Goal: Task Accomplishment & Management: Complete application form

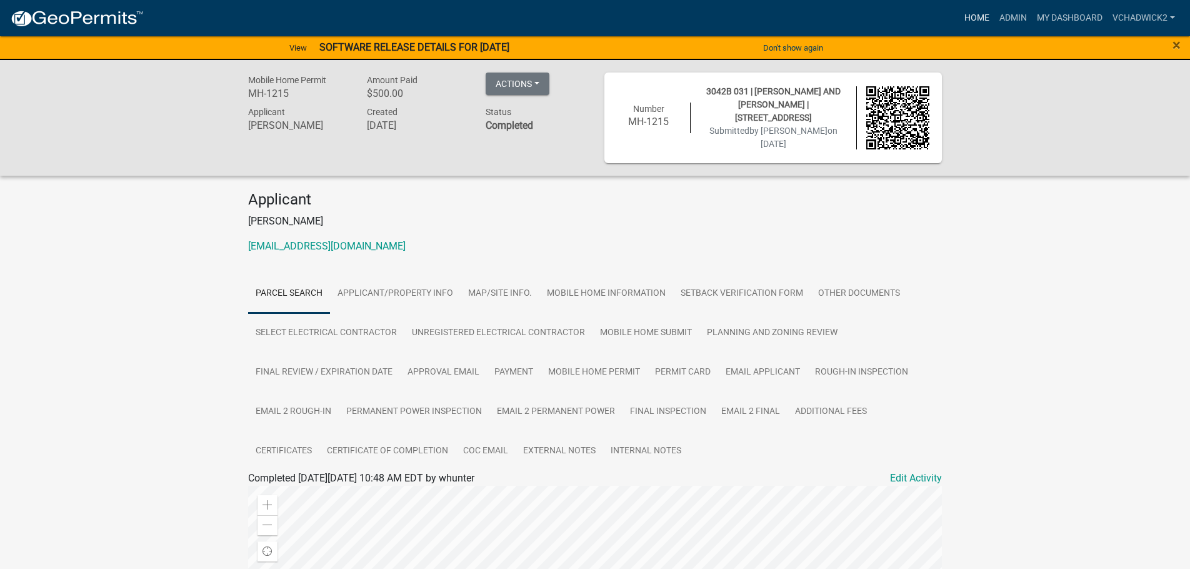
click at [966, 16] on link "Home" at bounding box center [977, 18] width 35 height 24
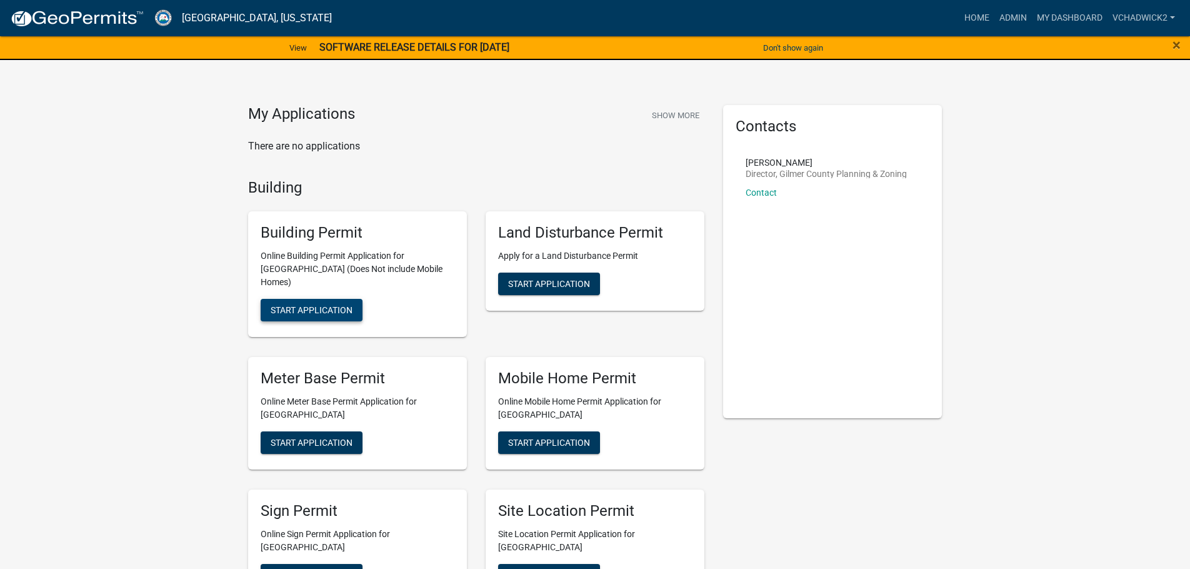
click at [326, 305] on span "Start Application" at bounding box center [312, 310] width 82 height 10
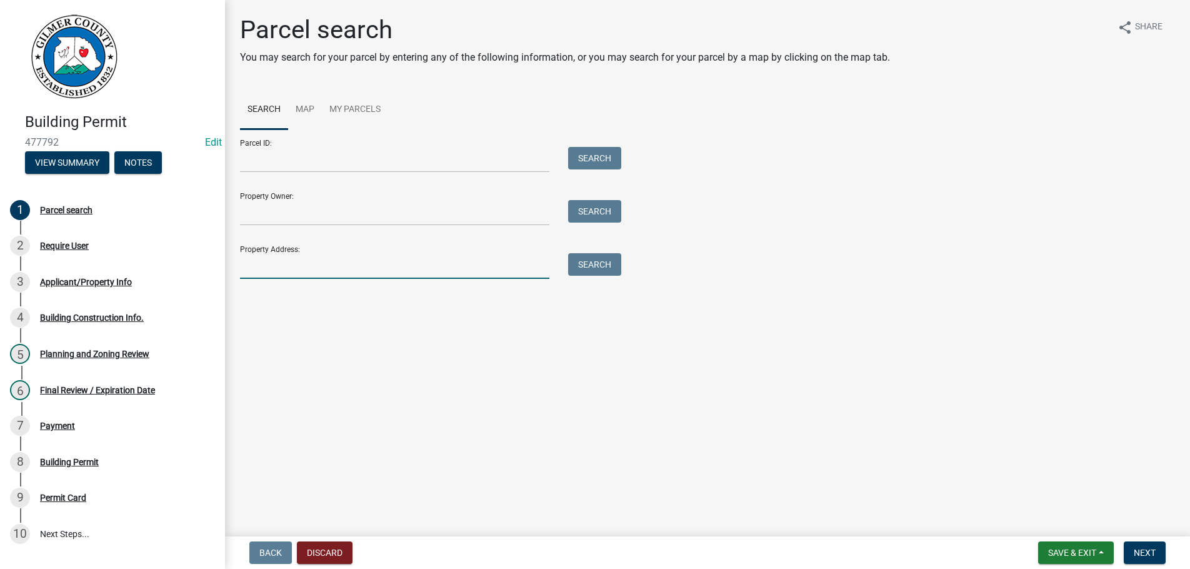
click at [281, 274] on input "Property Address:" at bounding box center [394, 266] width 309 height 26
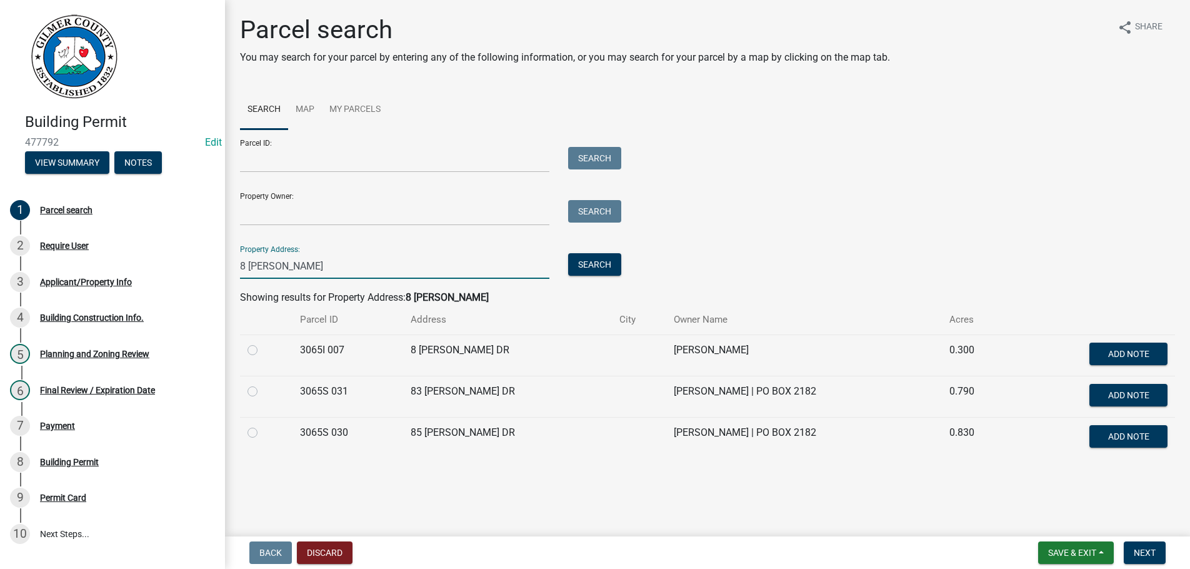
type input "8 [PERSON_NAME]"
click at [263, 343] on label at bounding box center [263, 343] width 0 height 0
click at [263, 347] on 007 "radio" at bounding box center [267, 347] width 8 height 8
radio 007 "true"
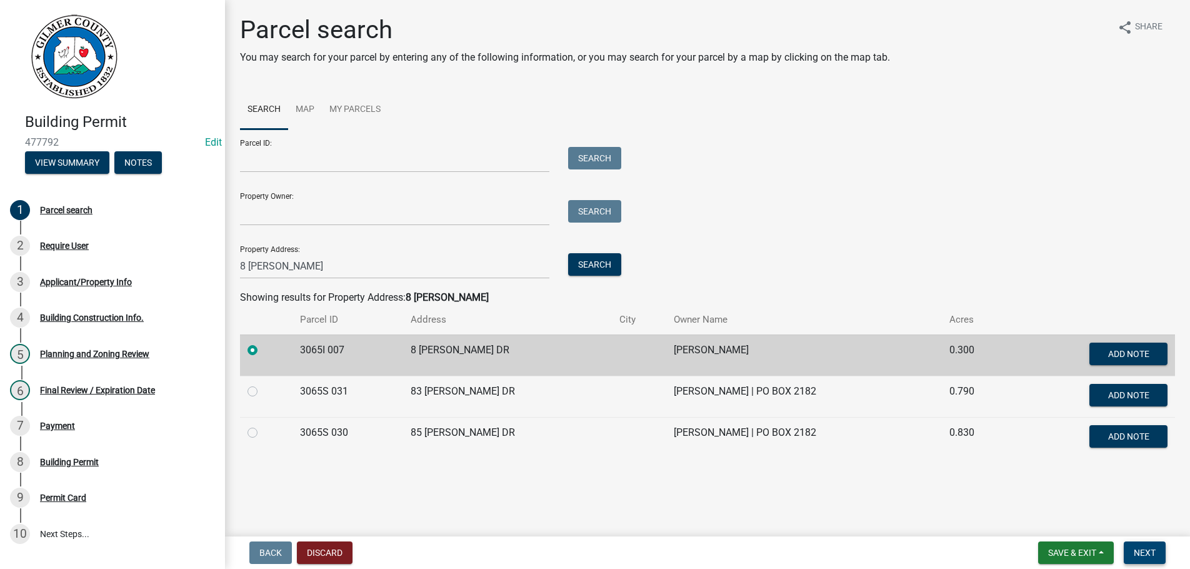
click at [1136, 551] on span "Next" at bounding box center [1145, 553] width 22 height 10
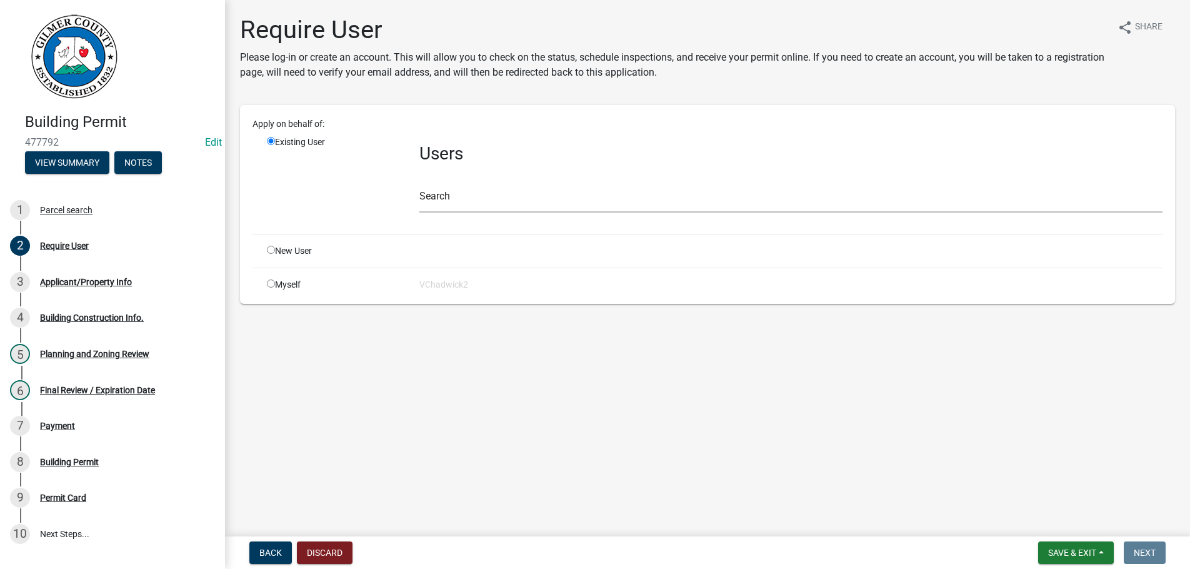
click at [271, 249] on input "radio" at bounding box center [271, 250] width 8 height 8
radio input "true"
radio input "false"
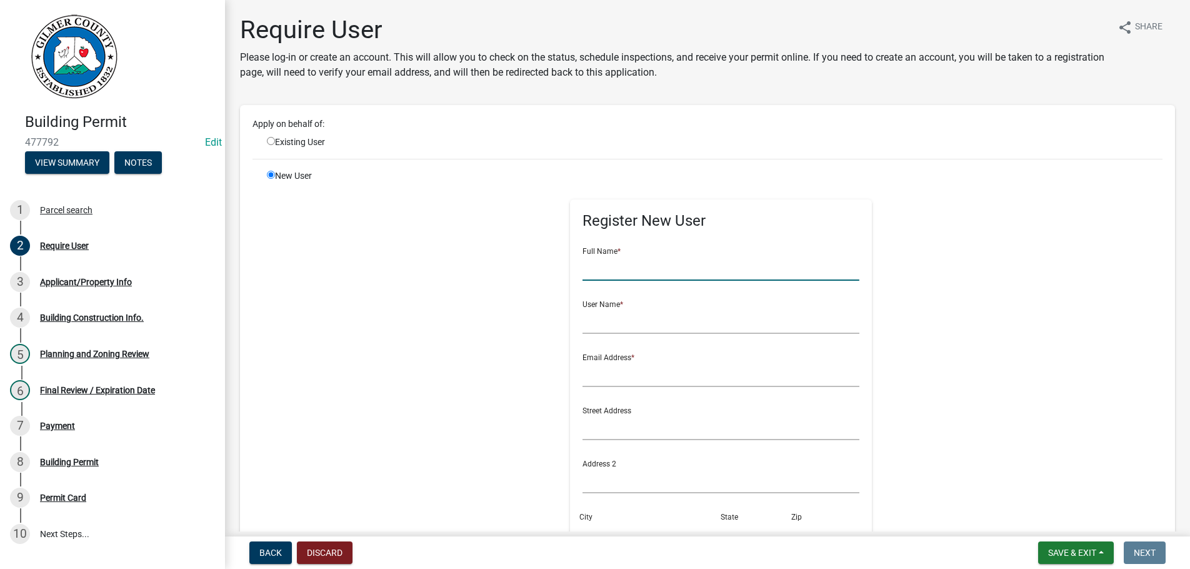
click at [608, 268] on input "text" at bounding box center [721, 268] width 277 height 26
type input "l"
type input "[PERSON_NAME]"
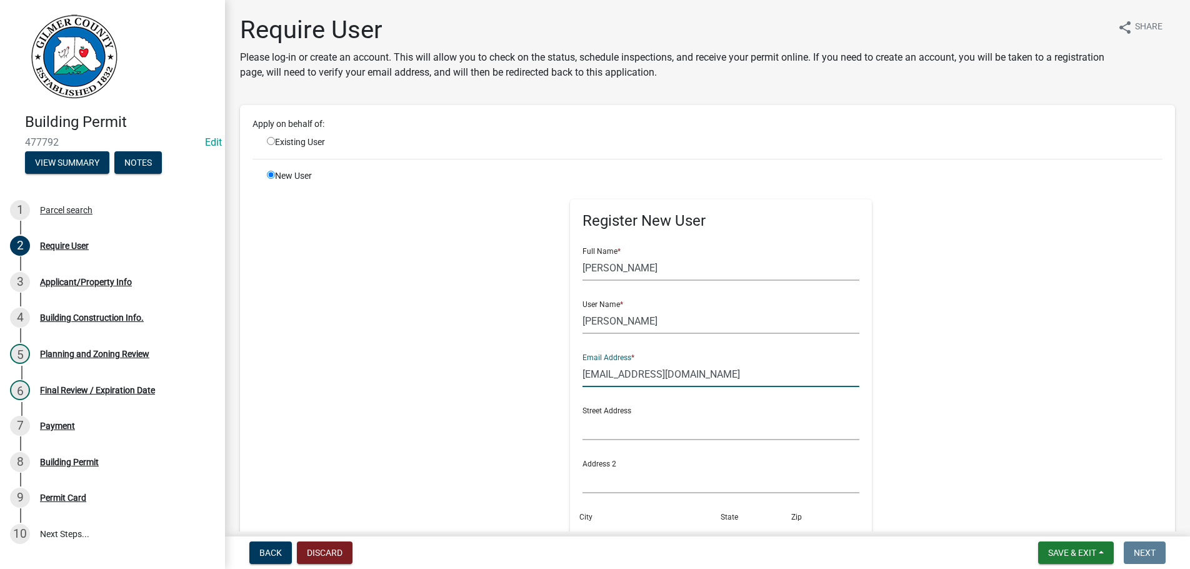
type input "[EMAIL_ADDRESS][DOMAIN_NAME]"
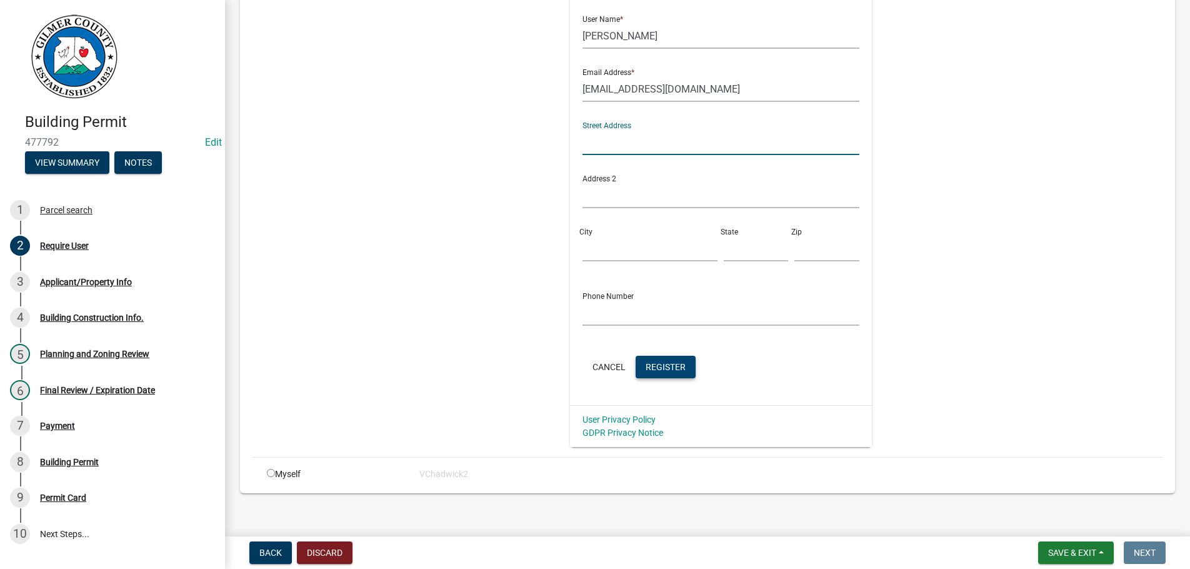
click at [661, 366] on span "Register" at bounding box center [666, 366] width 40 height 10
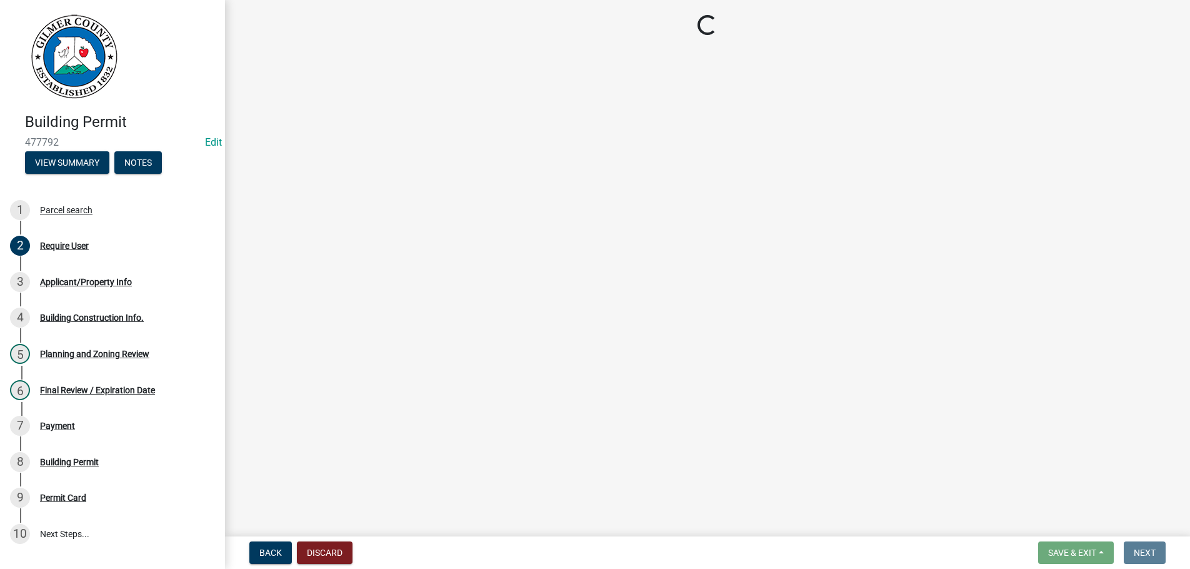
scroll to position [0, 0]
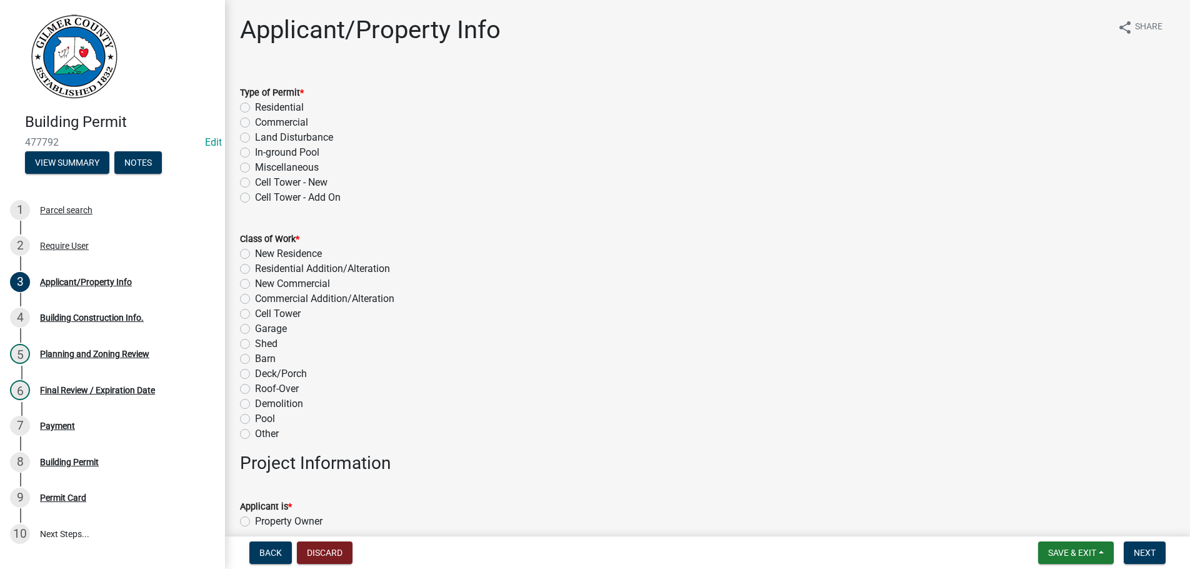
click at [255, 108] on label "Residential" at bounding box center [279, 107] width 49 height 15
click at [255, 108] on input "Residential" at bounding box center [259, 104] width 8 height 8
radio input "true"
click at [255, 373] on label "Deck/Porch" at bounding box center [281, 373] width 52 height 15
click at [255, 373] on input "Deck/Porch" at bounding box center [259, 370] width 8 height 8
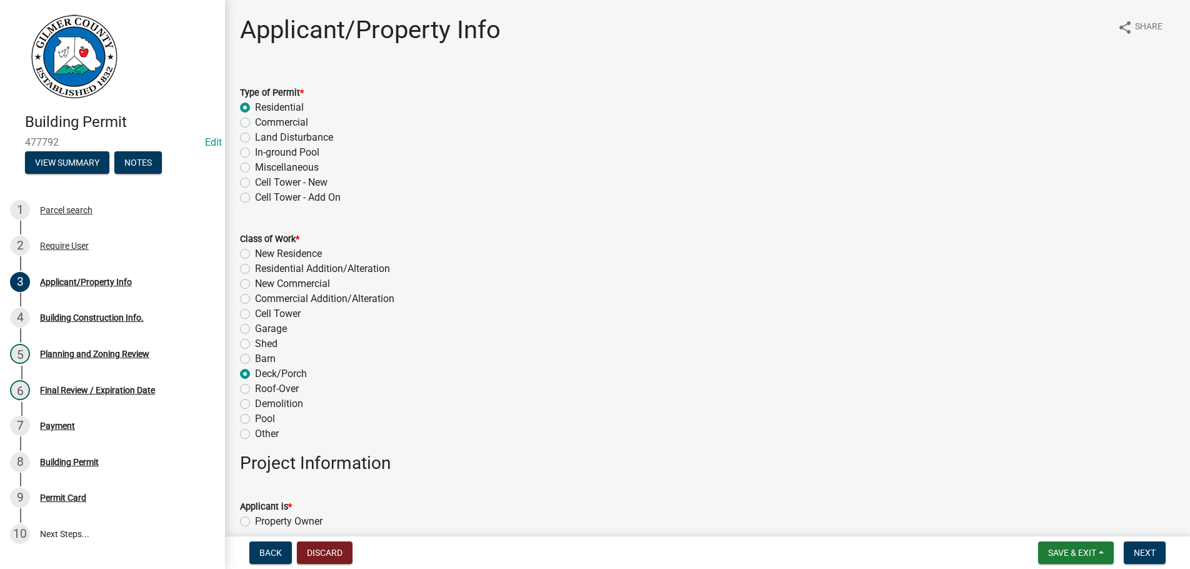
radio input "true"
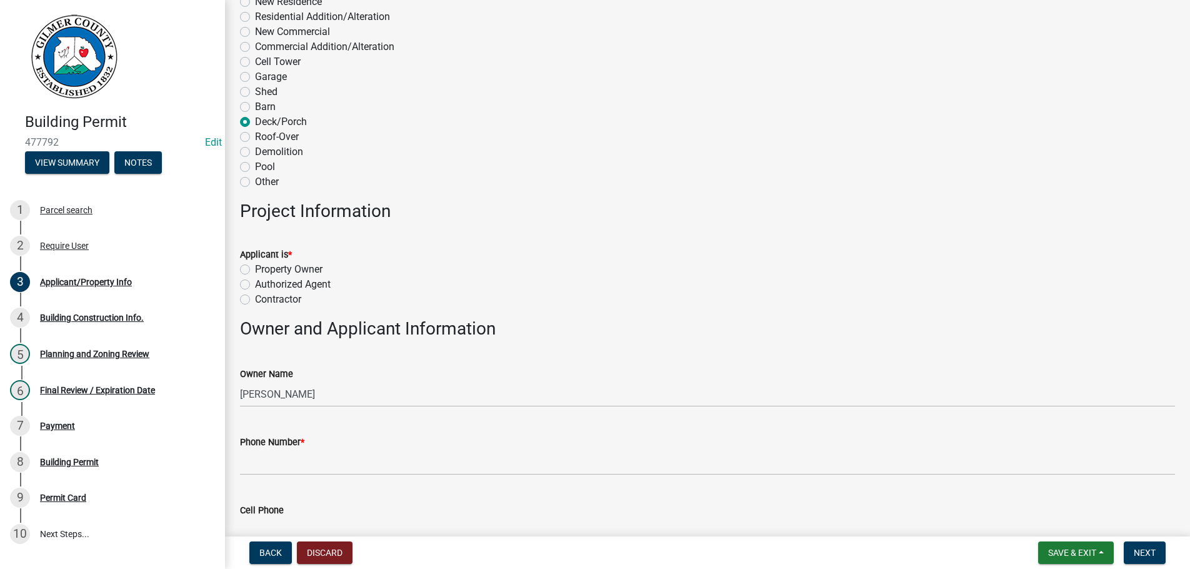
scroll to position [285, 0]
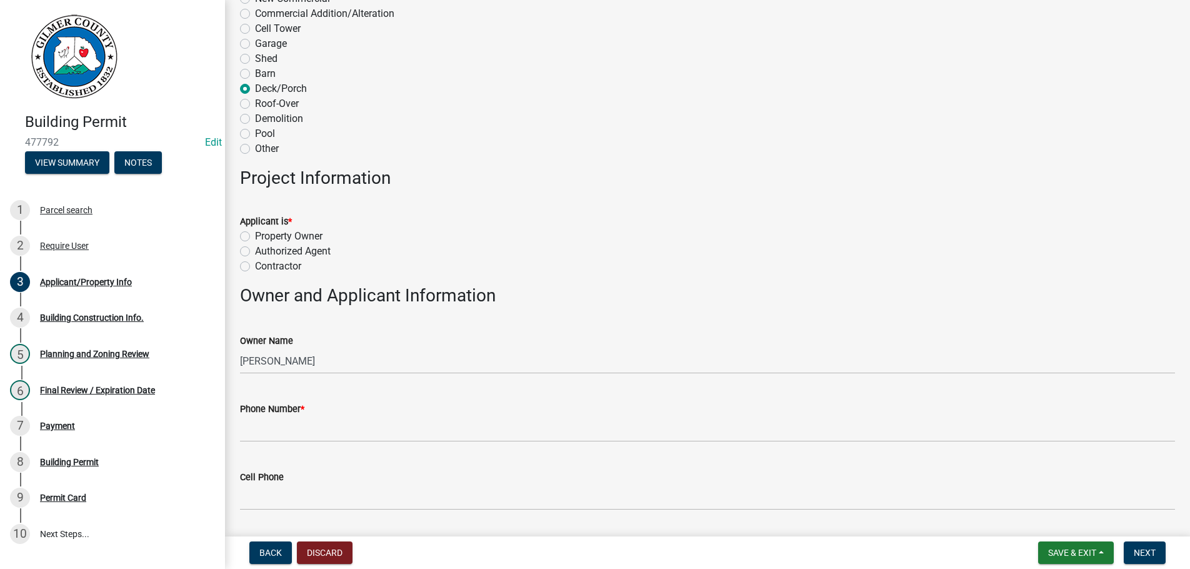
click at [255, 254] on label "Authorized Agent" at bounding box center [293, 251] width 76 height 15
click at [255, 252] on input "Authorized Agent" at bounding box center [259, 248] width 8 height 8
radio input "true"
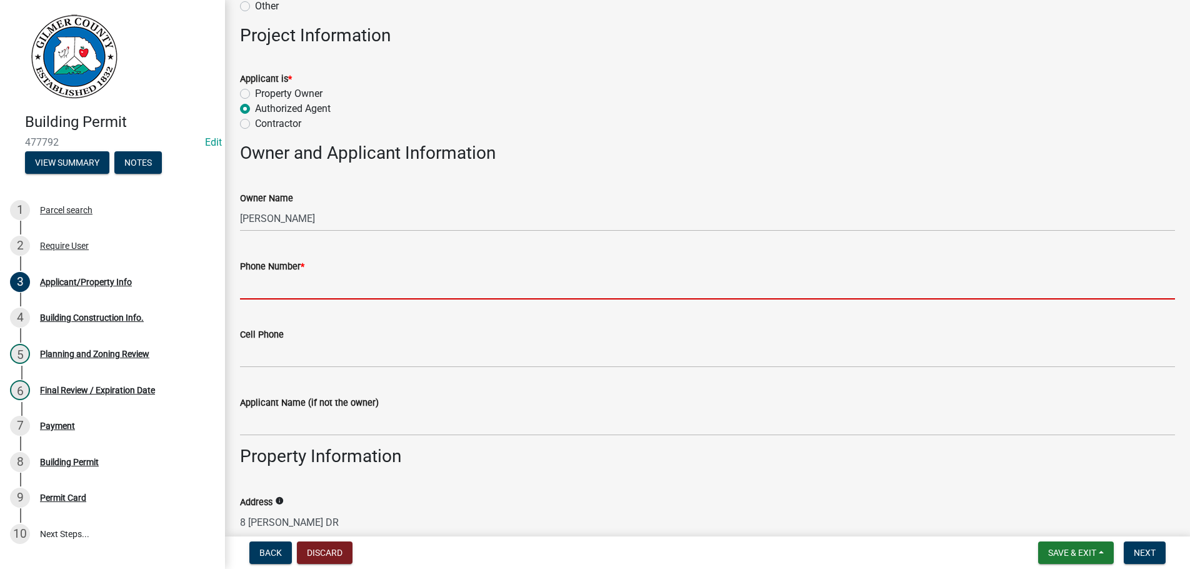
click at [369, 293] on input "Phone Number *" at bounding box center [707, 287] width 935 height 26
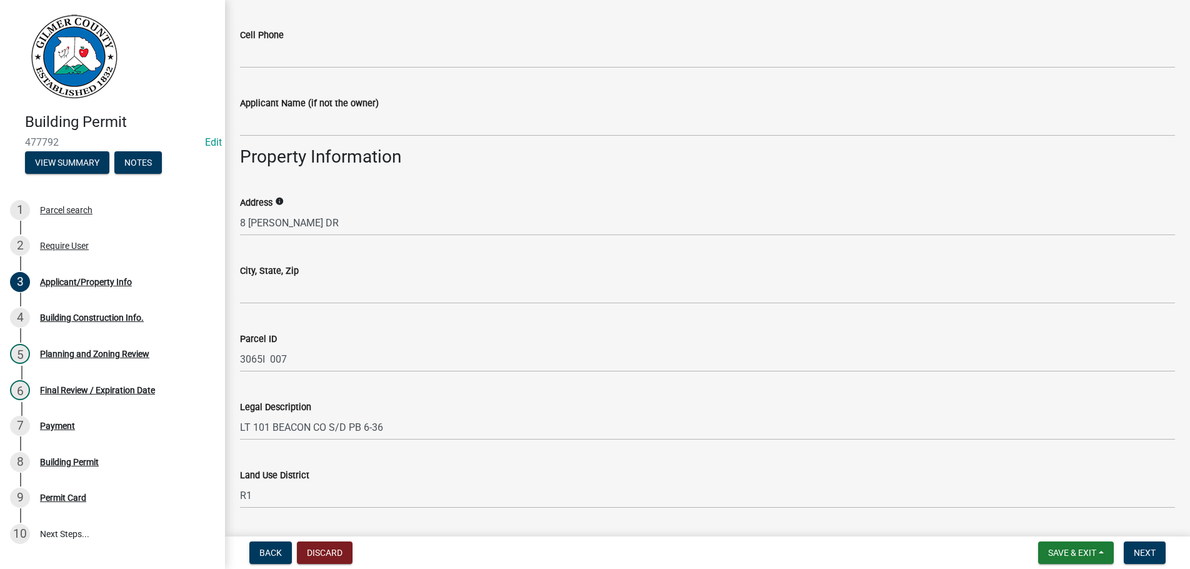
scroll to position [784, 0]
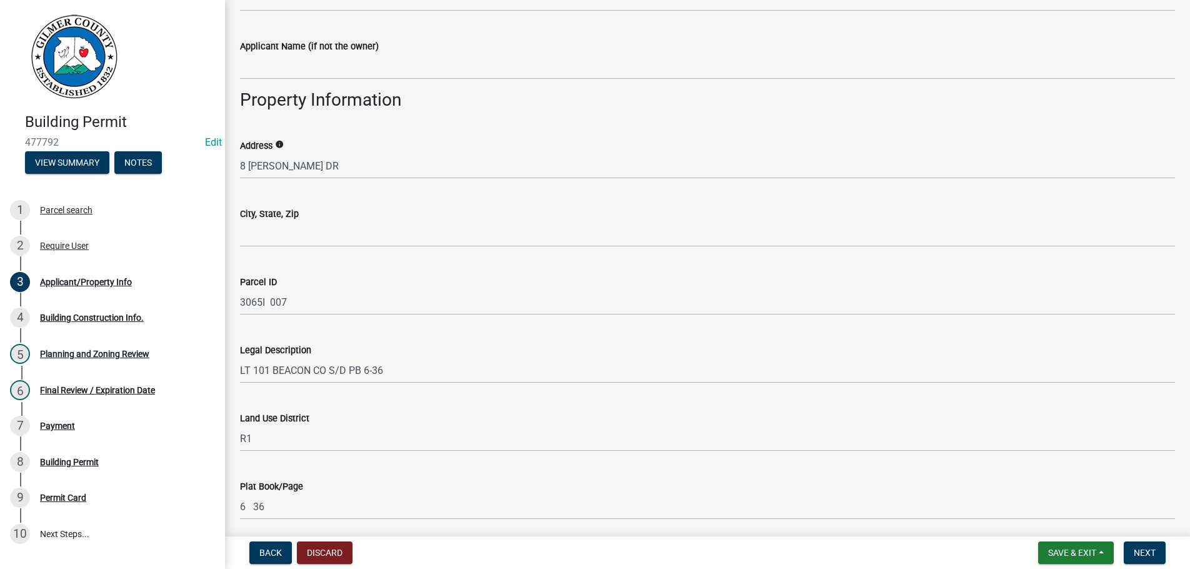
type input "[PHONE_NUMBER]"
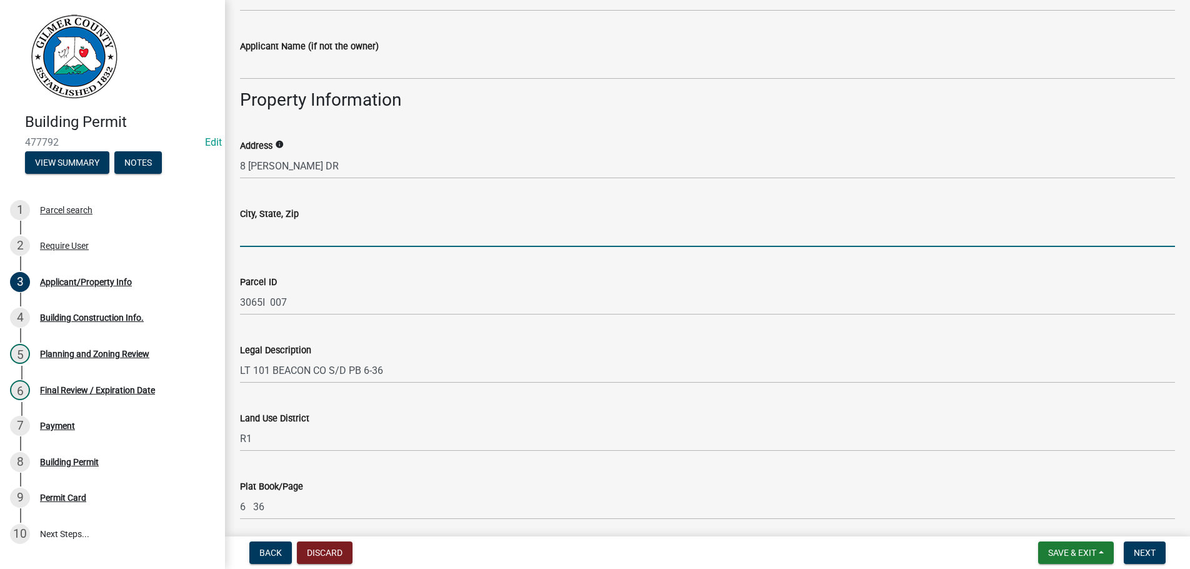
click at [351, 233] on input "City, State, Zip" at bounding box center [707, 234] width 935 height 26
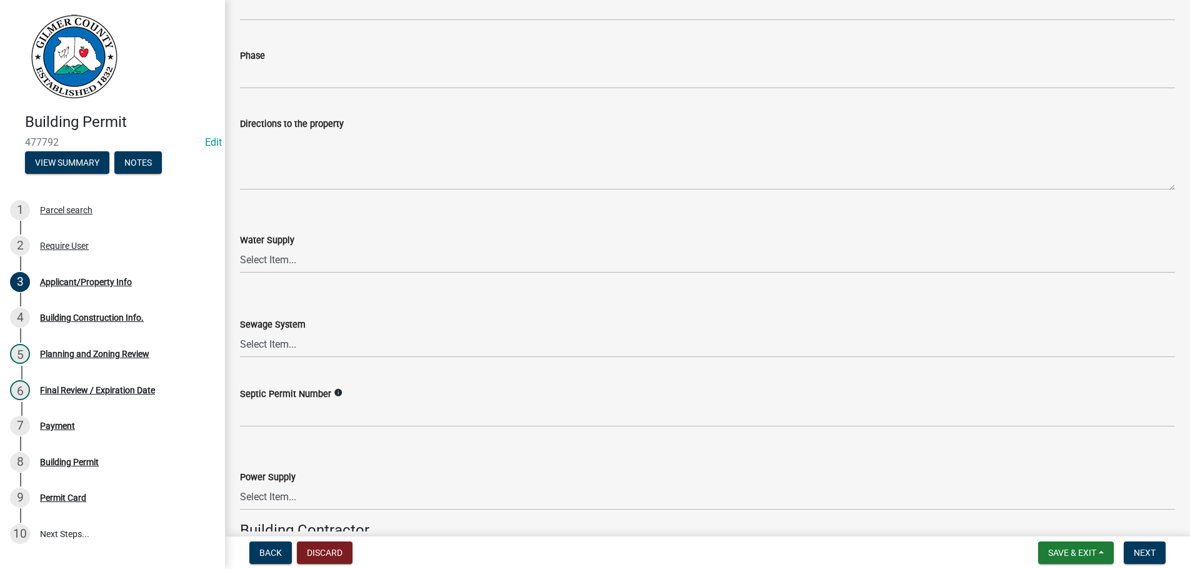
scroll to position [1568, 0]
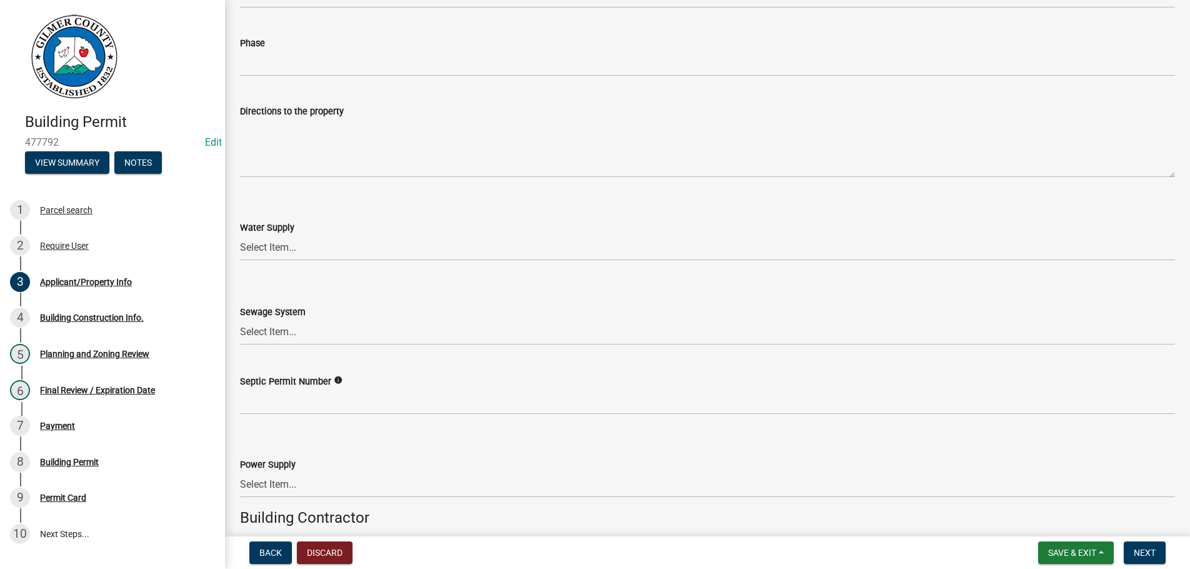
type input "ELLIJAY GA 30540"
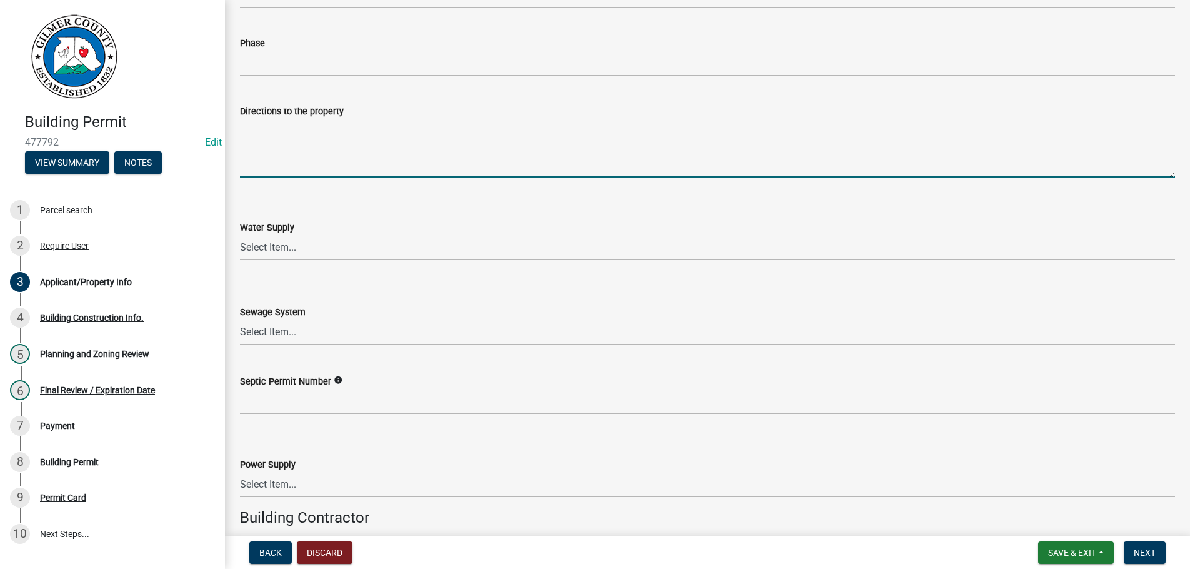
click at [344, 136] on textarea "Directions to the property" at bounding box center [707, 148] width 935 height 59
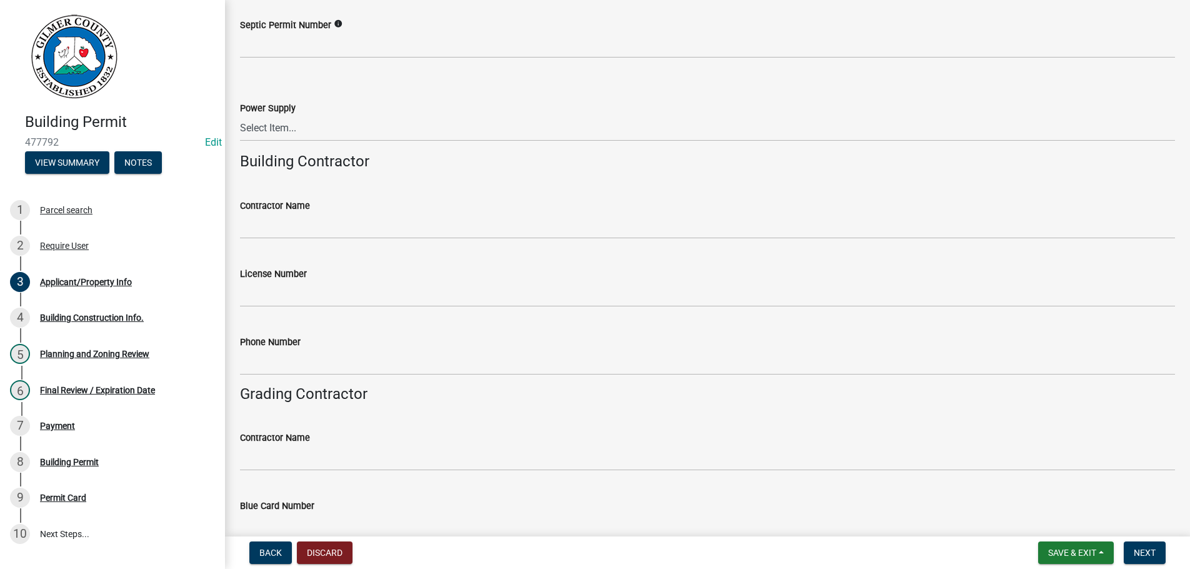
scroll to position [1639, 0]
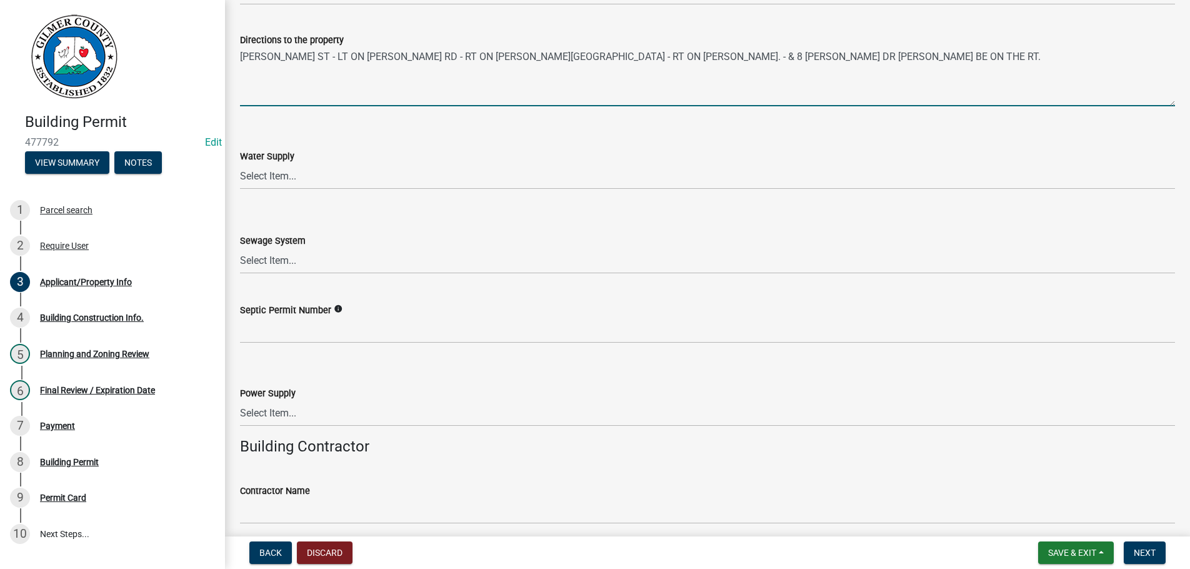
type textarea "[PERSON_NAME] ST - LT ON [PERSON_NAME] RD - RT ON [PERSON_NAME][GEOGRAPHIC_DATA…"
click at [240, 248] on select "Select Item... Septic Community Public" at bounding box center [707, 261] width 935 height 26
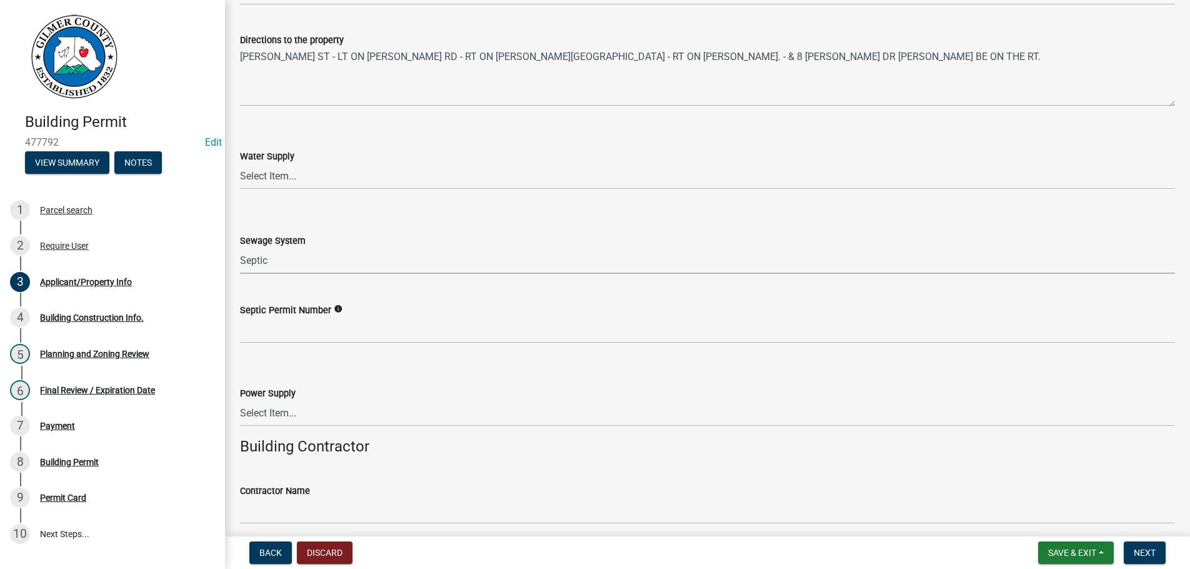
click option "Septic" at bounding box center [0, 0] width 0 height 0
select select "92a37e23-3b7d-408e-b3c7-0afbe39b0942"
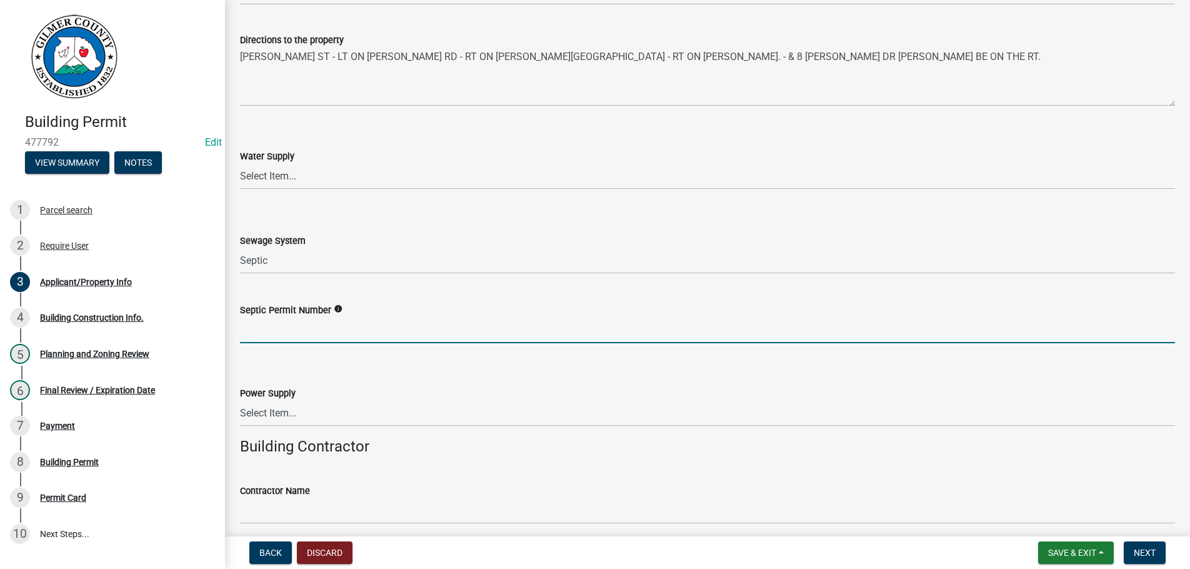
click at [285, 336] on input "Septic Permit Number" at bounding box center [707, 331] width 935 height 26
type input "N"
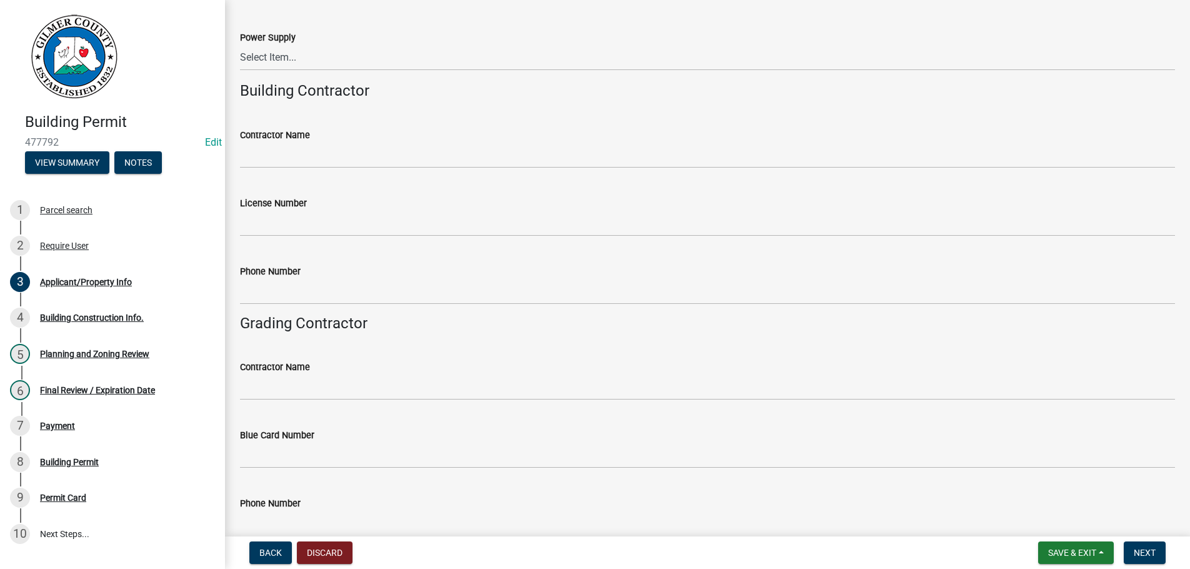
scroll to position [1995, 0]
type input "EXISTING DONT NEED EH APPROV. PER [PERSON_NAME]"
click at [292, 170] on wm-data-entity-input "Contractor Name" at bounding box center [707, 143] width 935 height 68
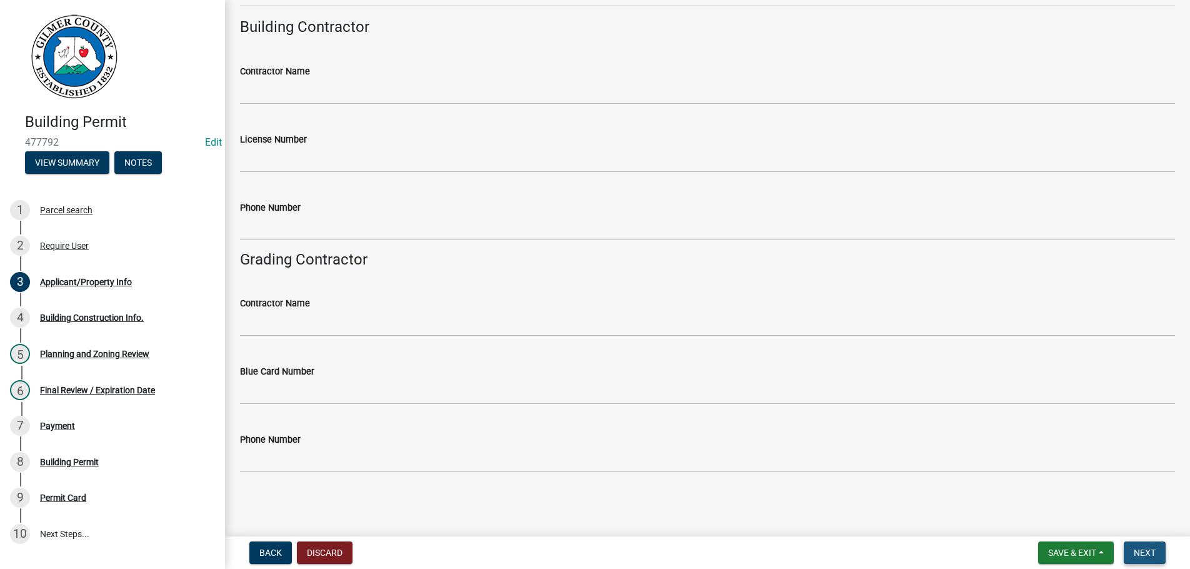
click at [1153, 549] on span "Next" at bounding box center [1145, 553] width 22 height 10
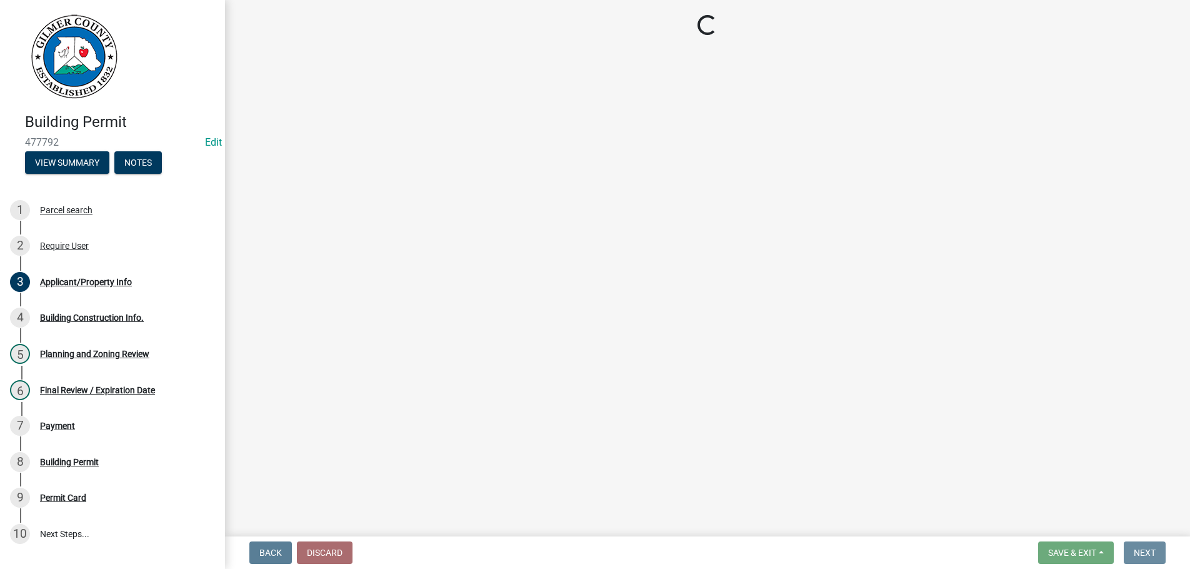
scroll to position [0, 0]
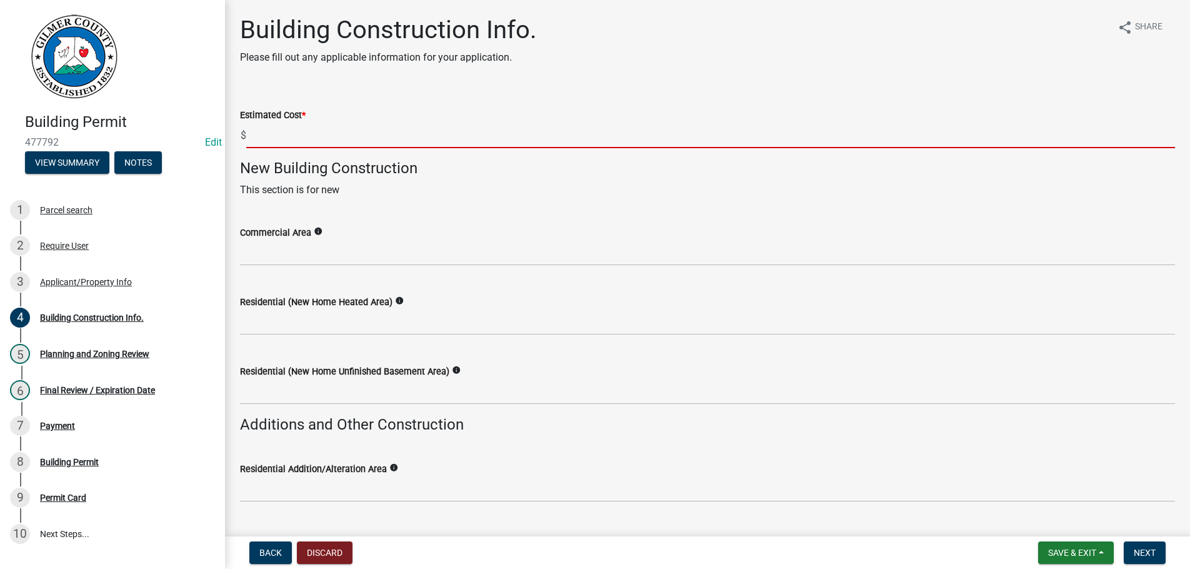
click at [317, 130] on input "text" at bounding box center [710, 136] width 929 height 26
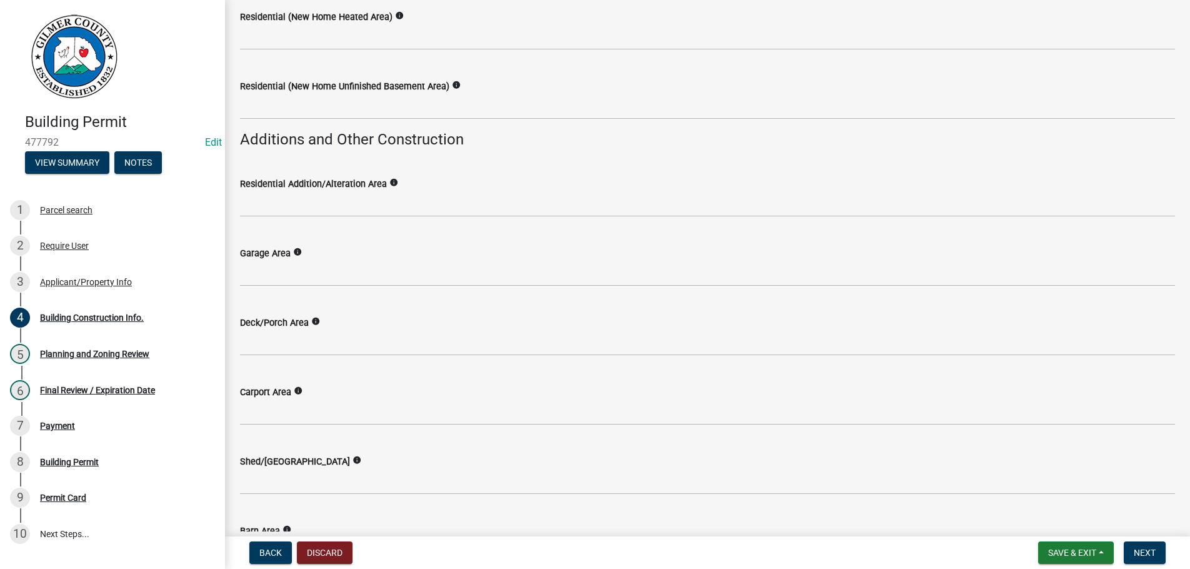
scroll to position [356, 0]
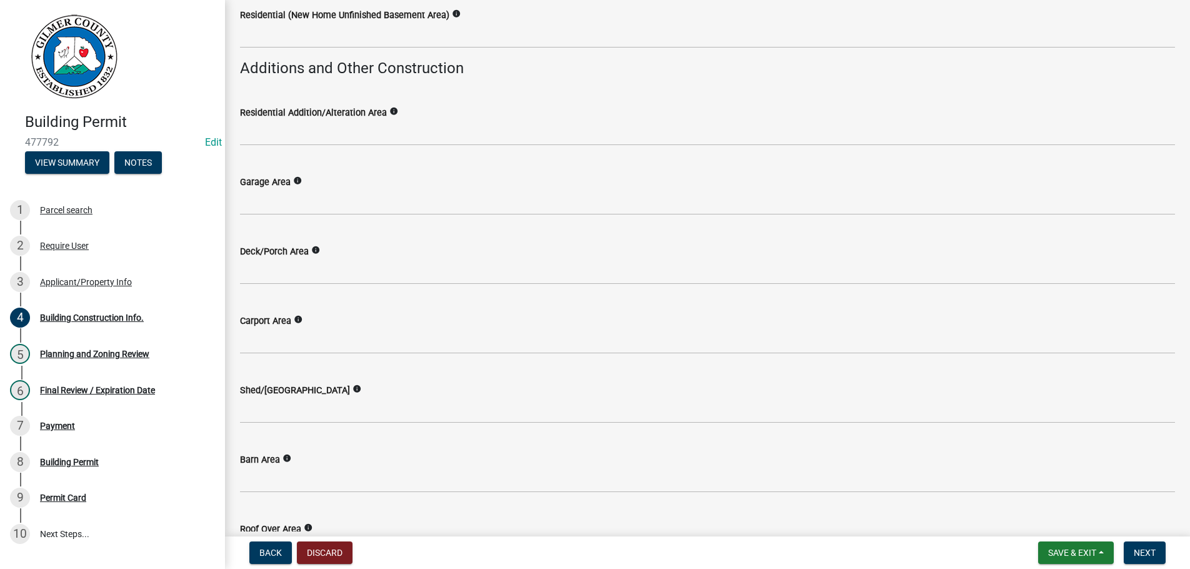
type input "10000"
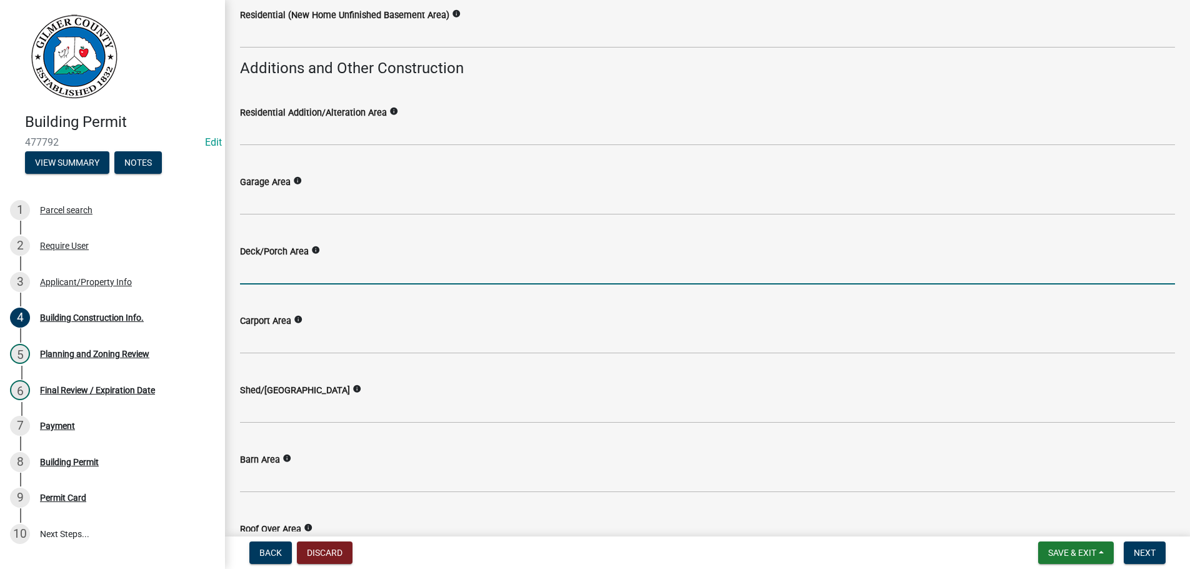
click at [279, 278] on input "text" at bounding box center [707, 272] width 935 height 26
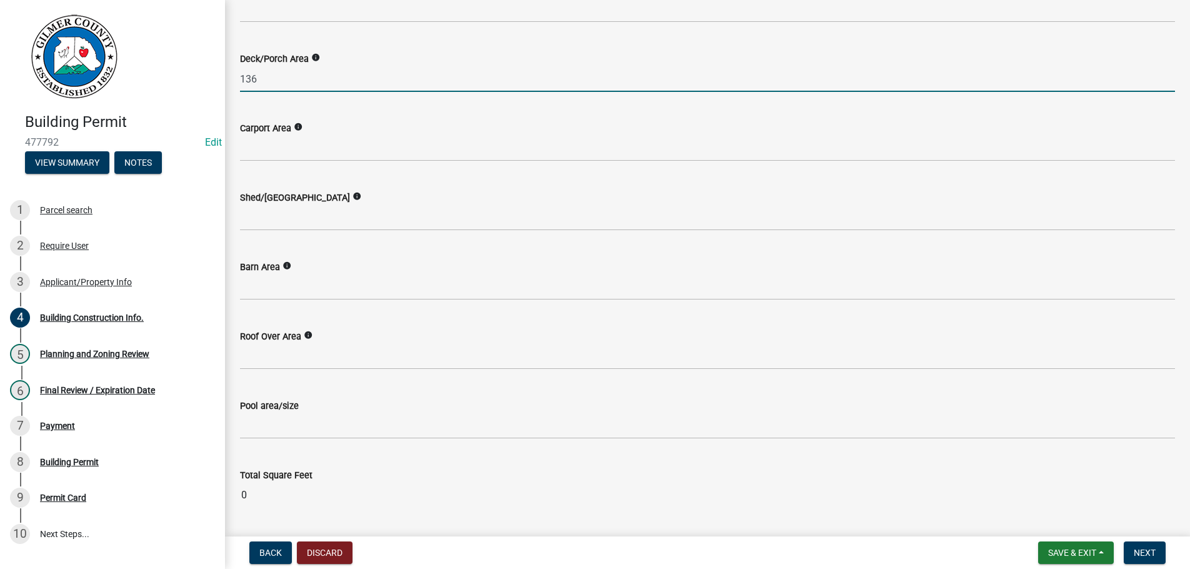
scroll to position [585, 0]
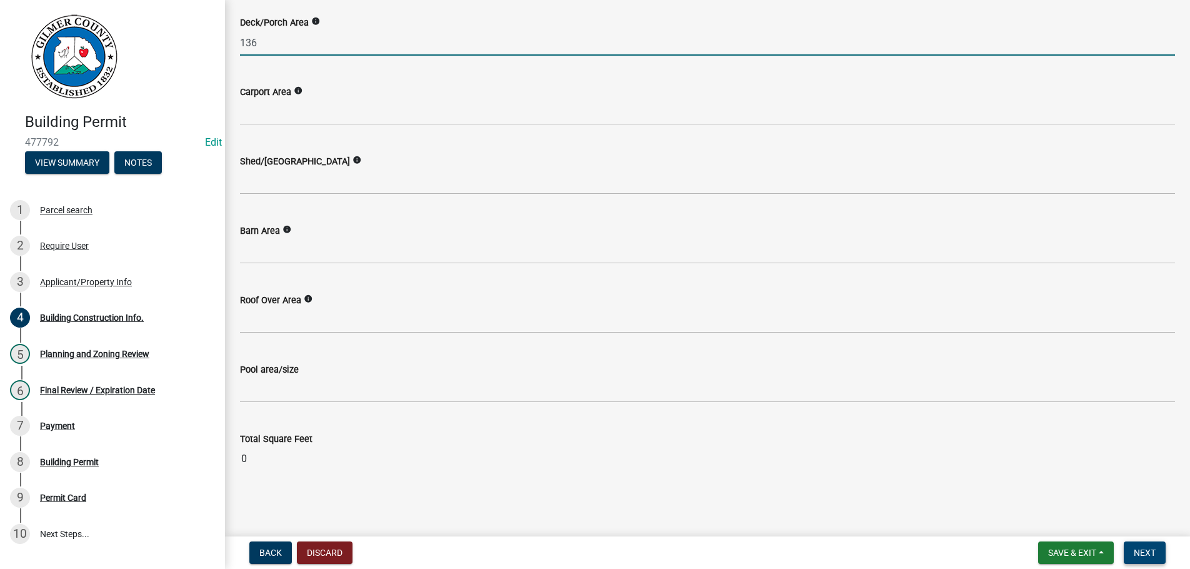
type input "136"
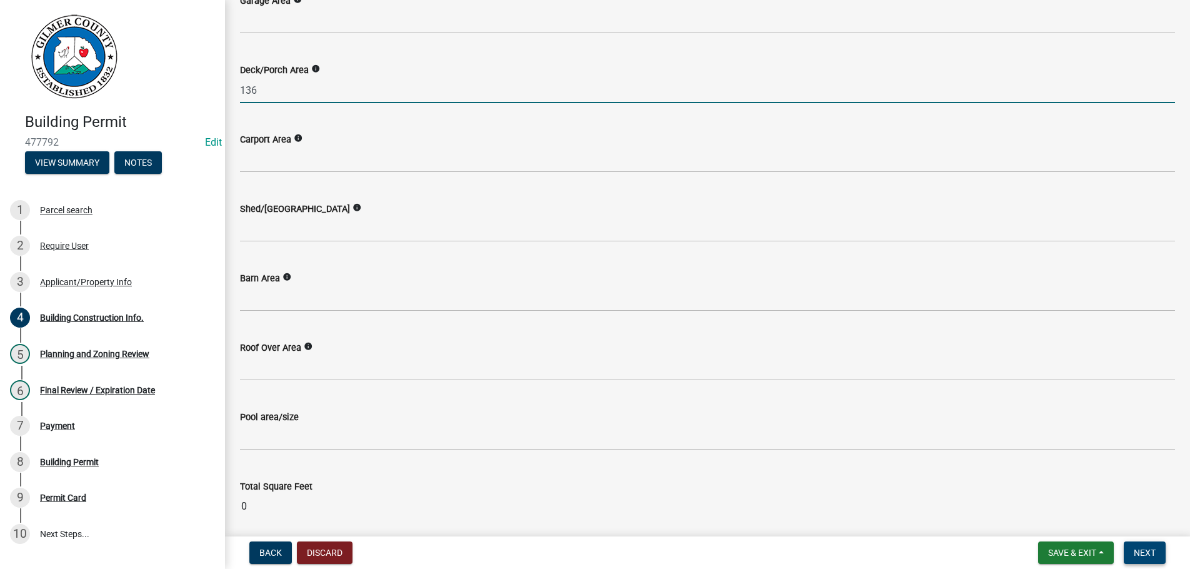
click at [1146, 547] on button "Next" at bounding box center [1145, 552] width 42 height 23
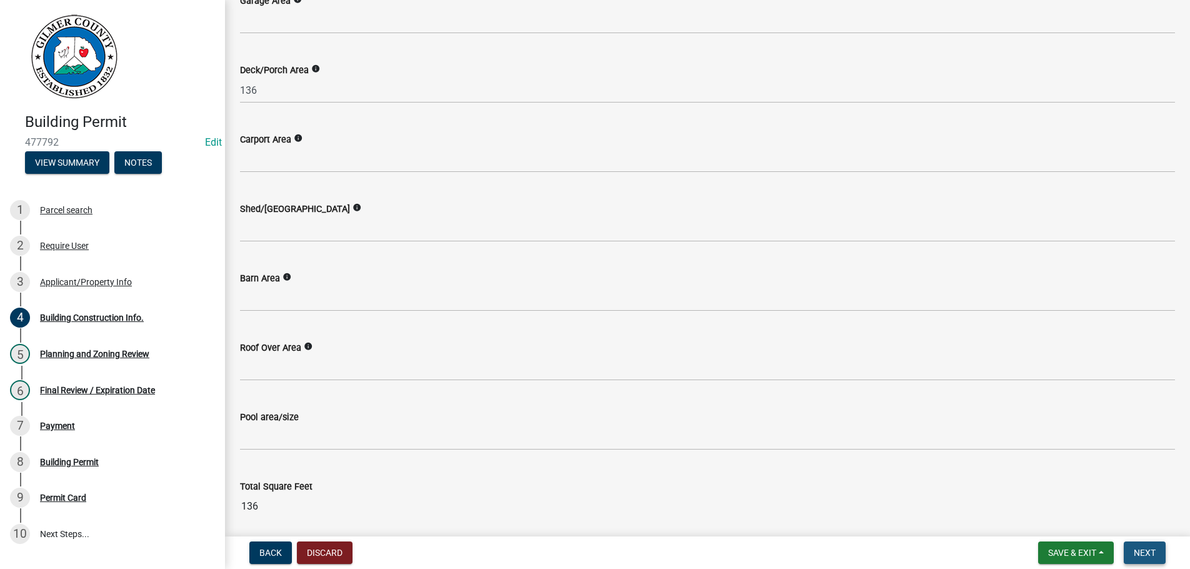
click at [1146, 547] on button "Next" at bounding box center [1145, 552] width 42 height 23
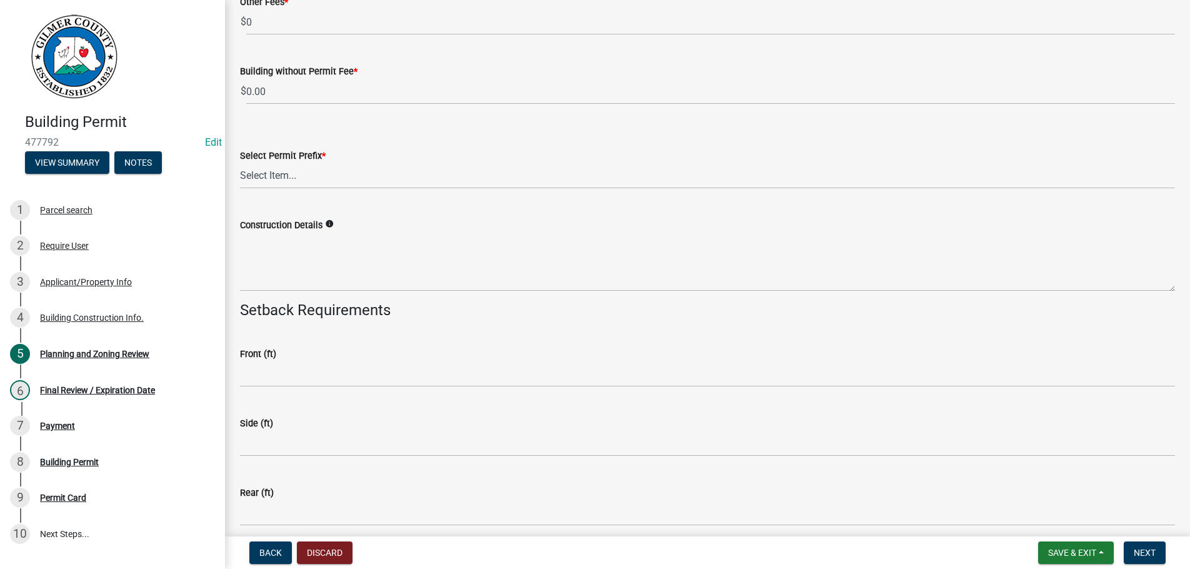
scroll to position [2494, 0]
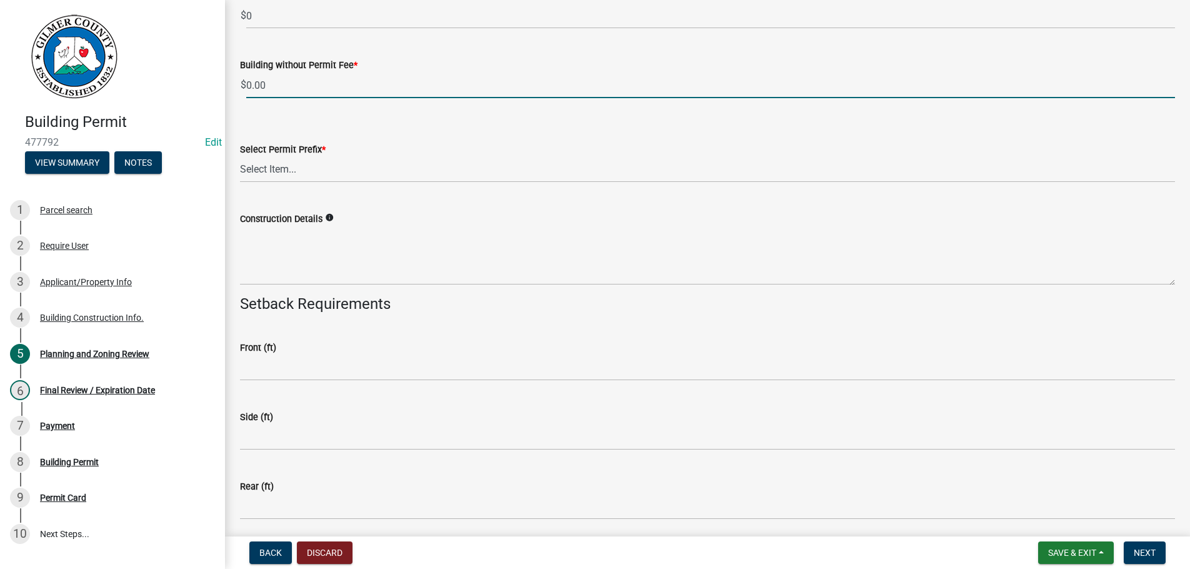
drag, startPoint x: 285, startPoint y: 84, endPoint x: 174, endPoint y: 82, distance: 111.3
click at [246, 82] on input "0.00" at bounding box center [710, 86] width 929 height 26
type input "500.00"
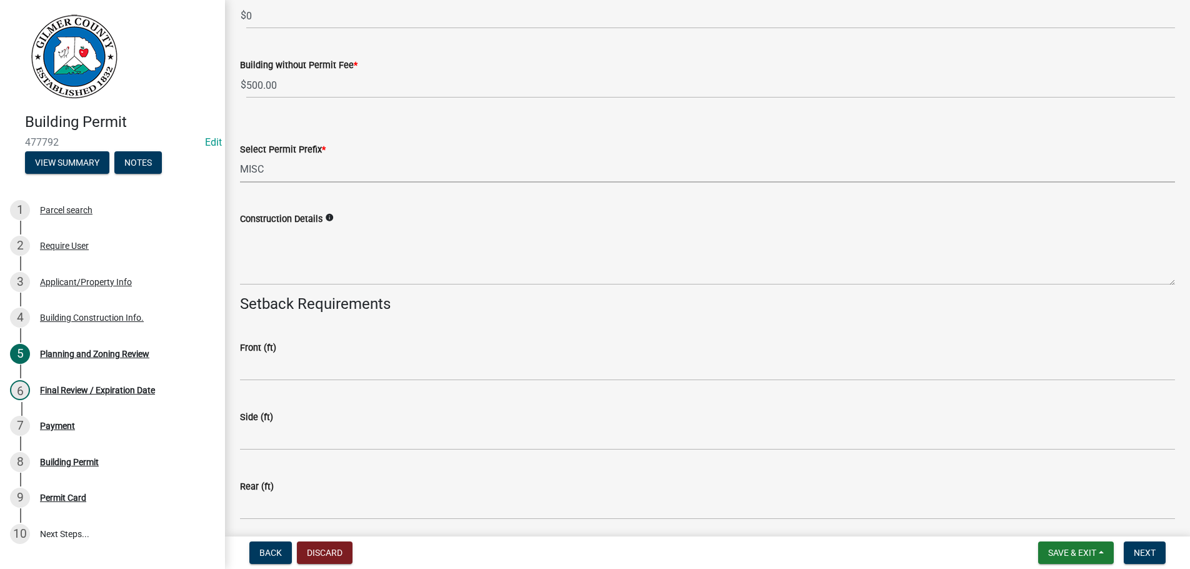
select select "d8142ddf-27f7-42b0-ba1e-04fee764576f"
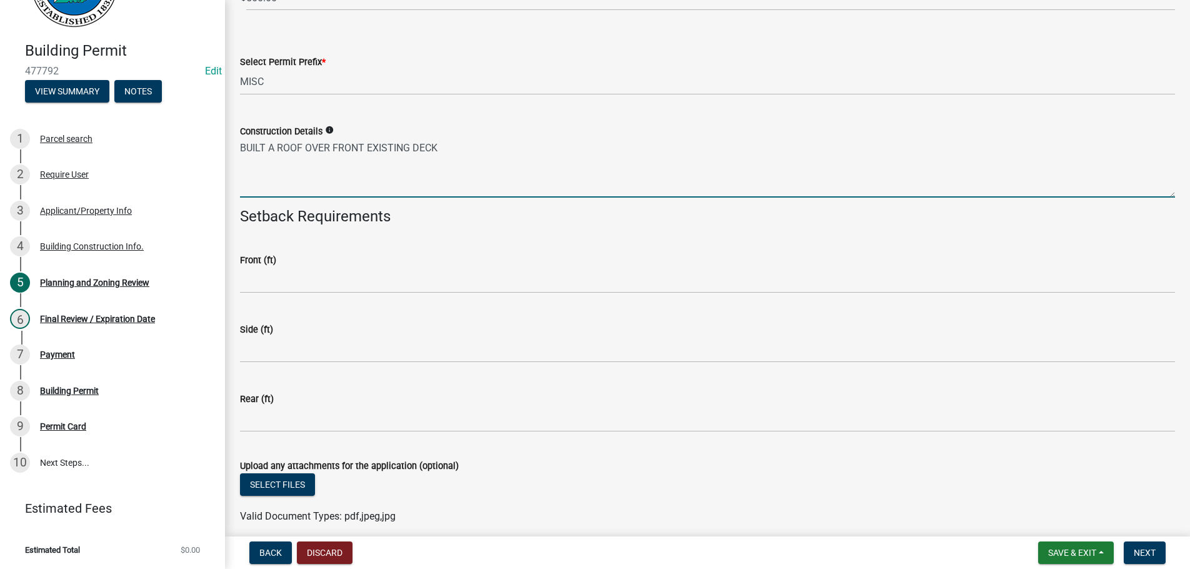
scroll to position [2634, 0]
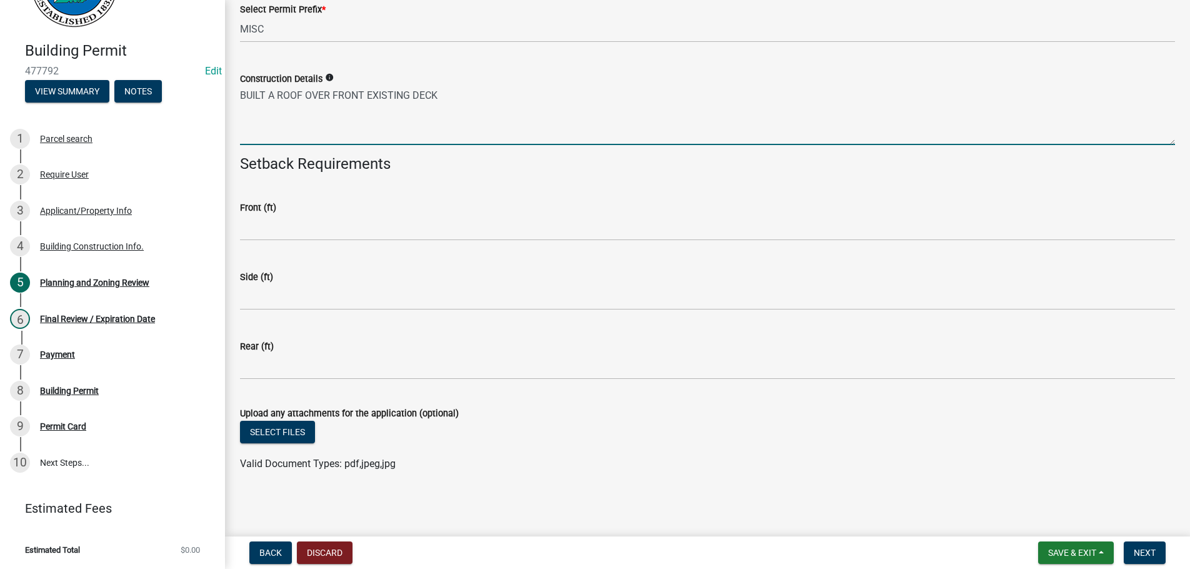
type textarea "BUILT A ROOF OVER FRONT EXISTING DECK"
click at [271, 431] on button "Select files" at bounding box center [277, 432] width 75 height 23
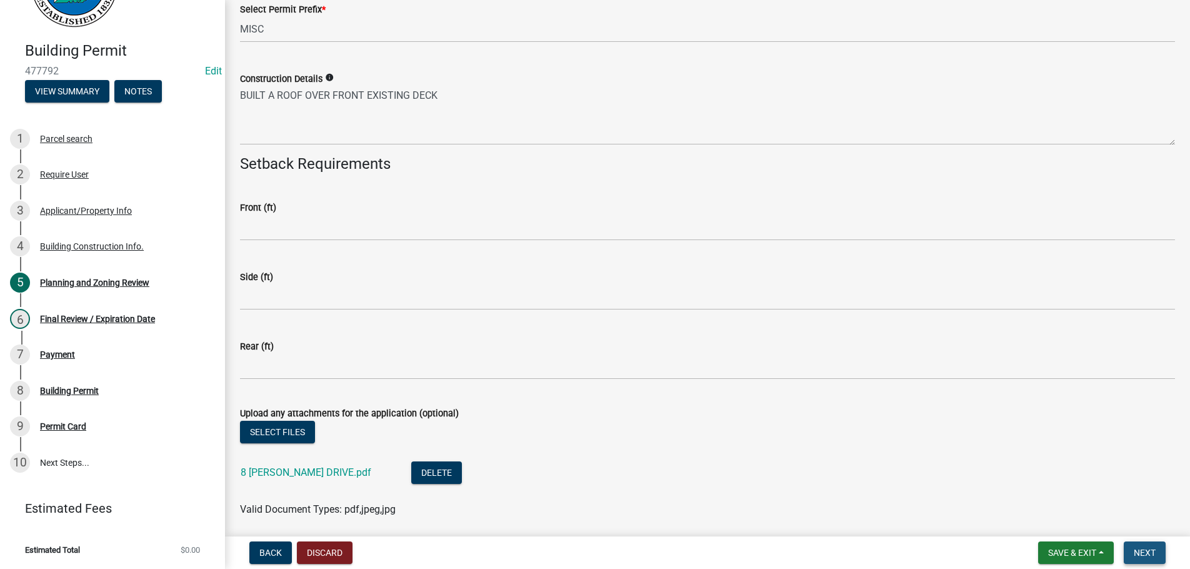
click at [1141, 545] on button "Next" at bounding box center [1145, 552] width 42 height 23
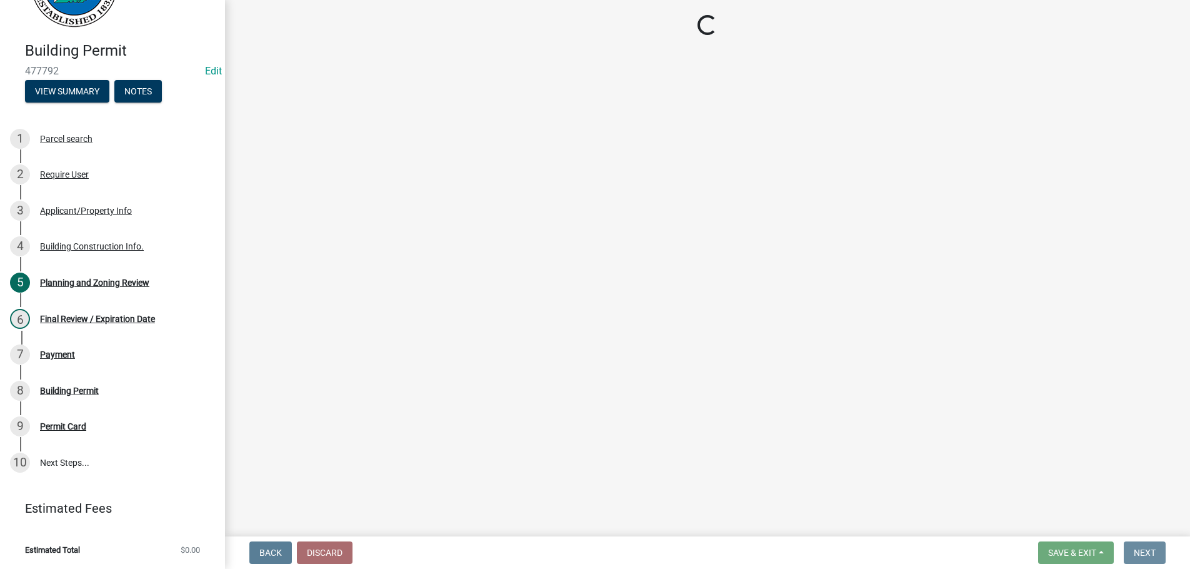
scroll to position [0, 0]
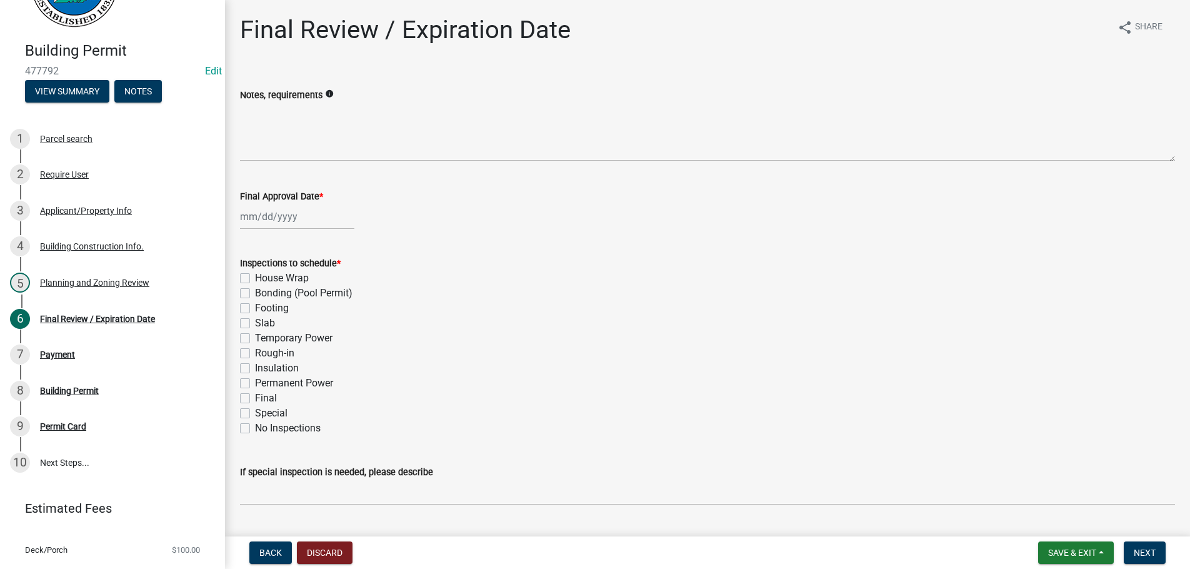
click at [276, 222] on input "Final Approval Date *" at bounding box center [297, 217] width 114 height 26
select select "9"
select select "2025"
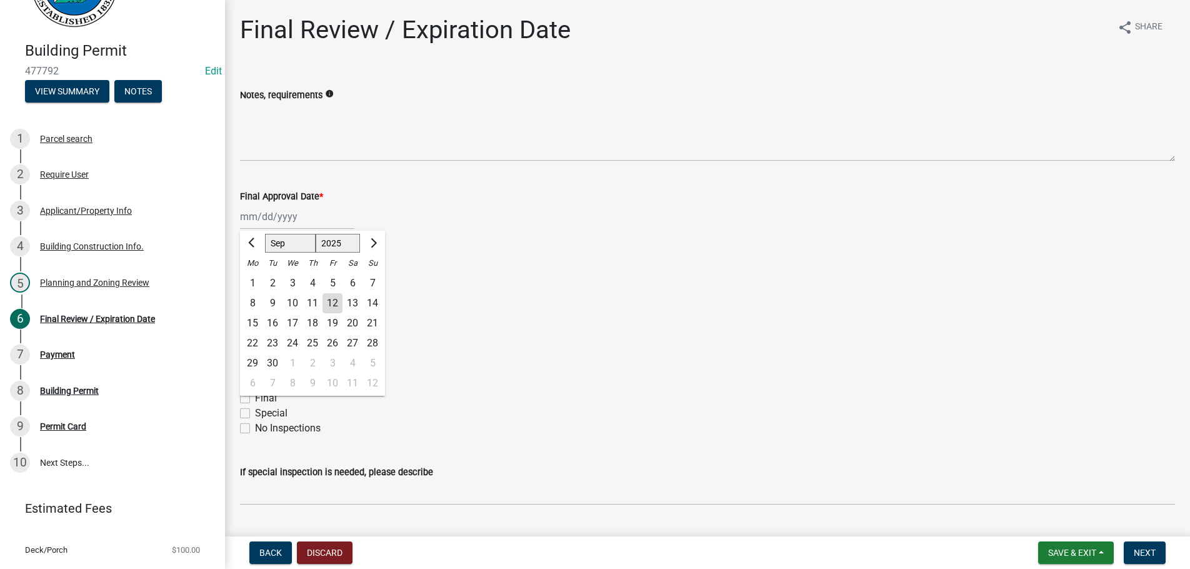
type input "[DATE]"
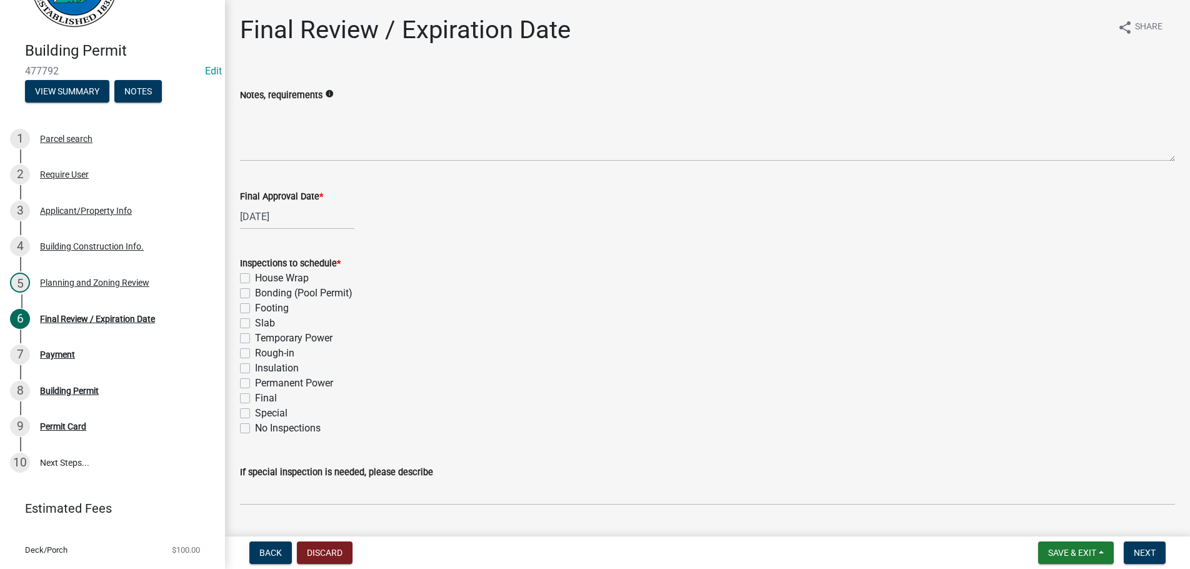
click at [255, 399] on label "Final" at bounding box center [266, 398] width 22 height 15
click at [255, 399] on input "Final" at bounding box center [259, 395] width 8 height 8
checkbox input "true"
checkbox input "false"
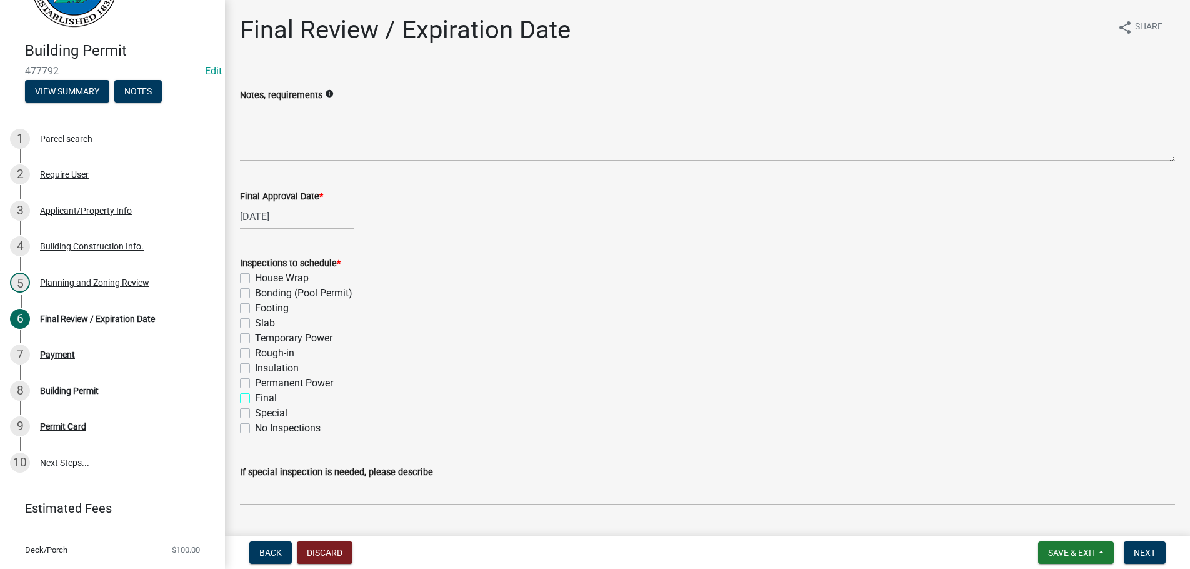
checkbox input "false"
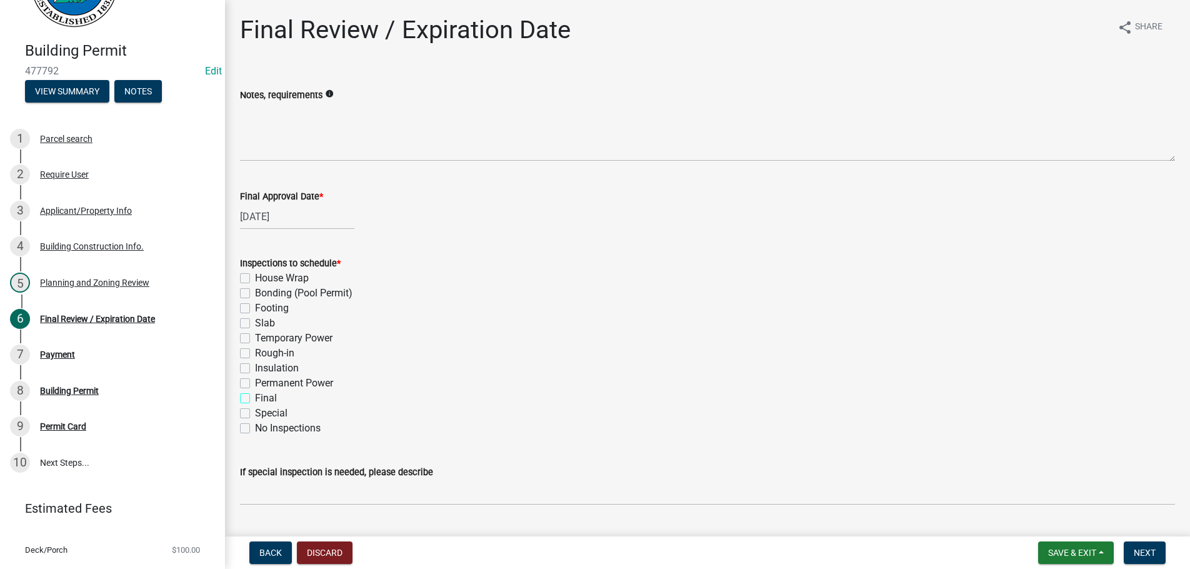
checkbox input "false"
checkbox input "true"
checkbox input "false"
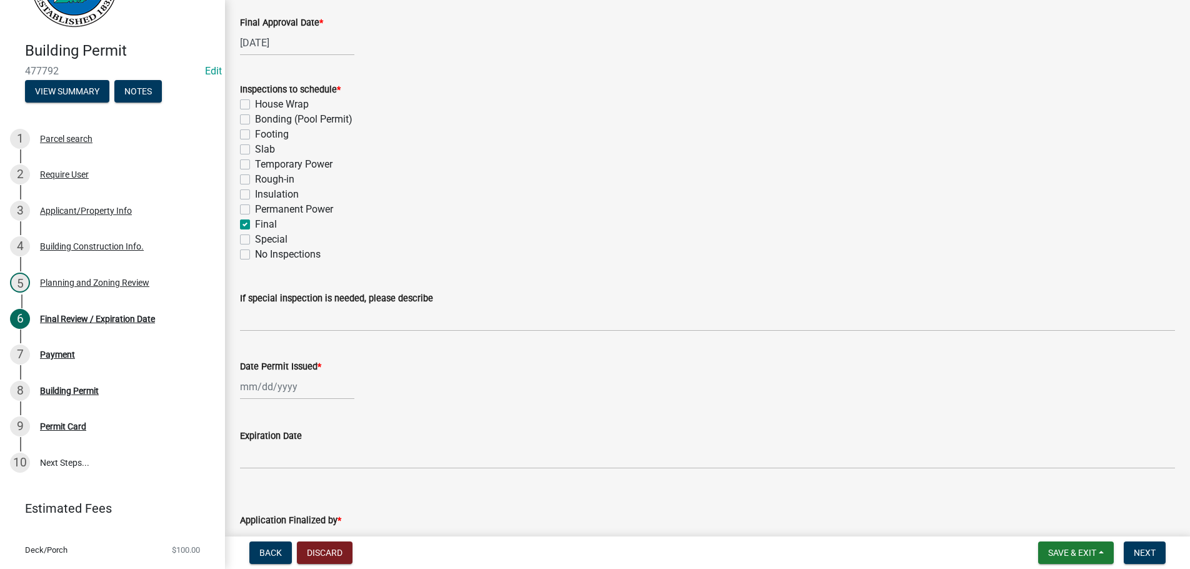
scroll to position [256, 0]
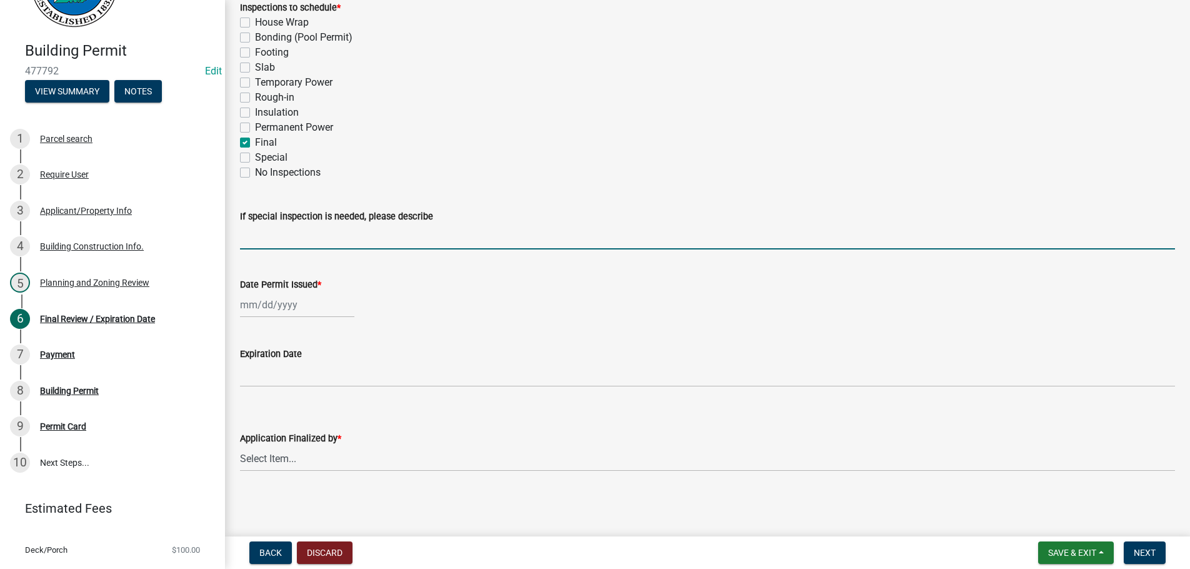
select select "9"
select select "2025"
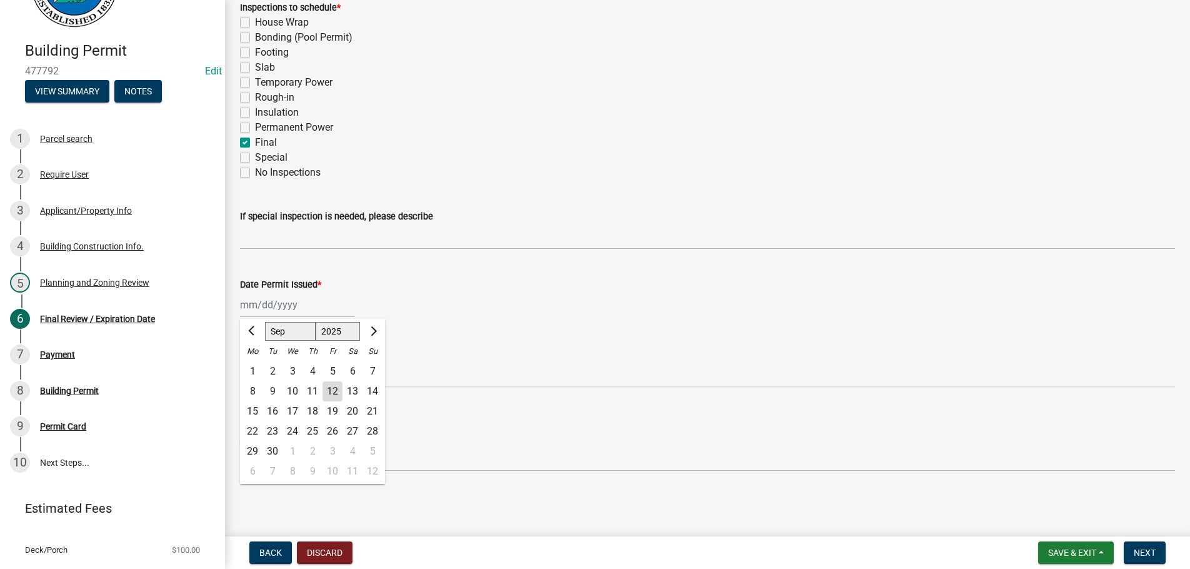
type input "[DATE]"
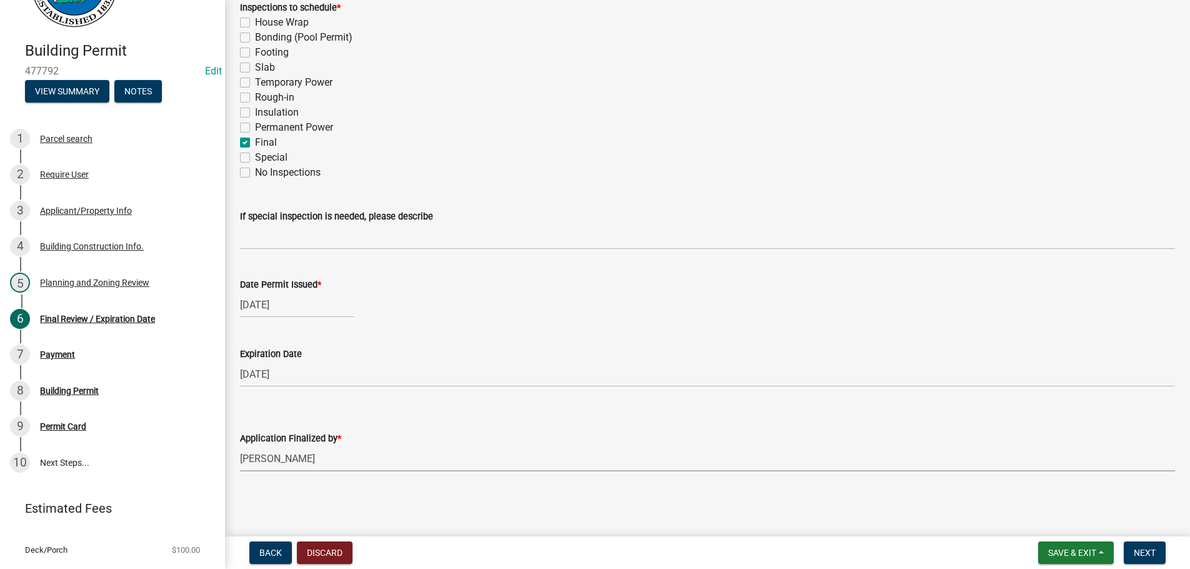
select select "b44f7338-8171-40f4-83dd-b8ba3065c966"
click at [1150, 550] on span "Next" at bounding box center [1145, 553] width 22 height 10
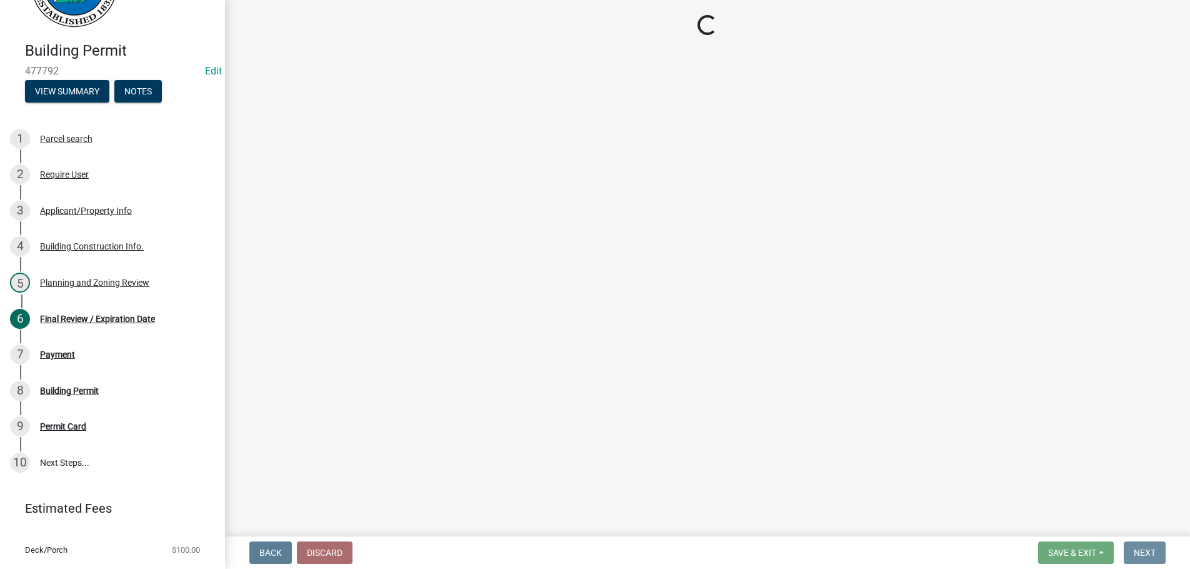
scroll to position [0, 0]
select select "2: 1"
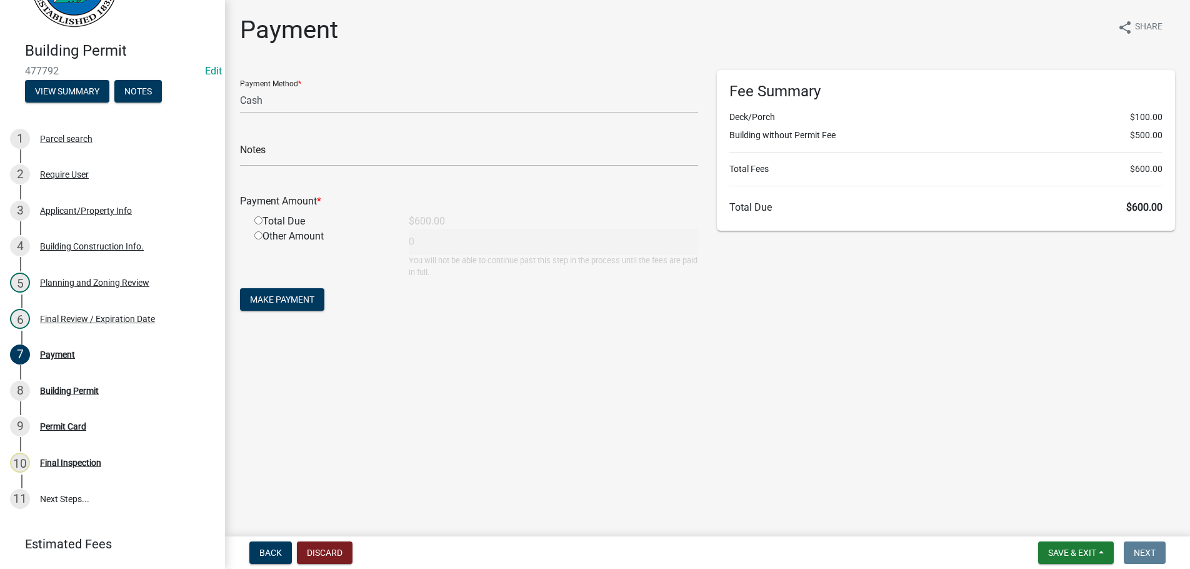
click at [258, 224] on input "radio" at bounding box center [258, 220] width 8 height 8
radio input "true"
type input "600"
click at [271, 301] on span "Make Payment" at bounding box center [282, 299] width 64 height 10
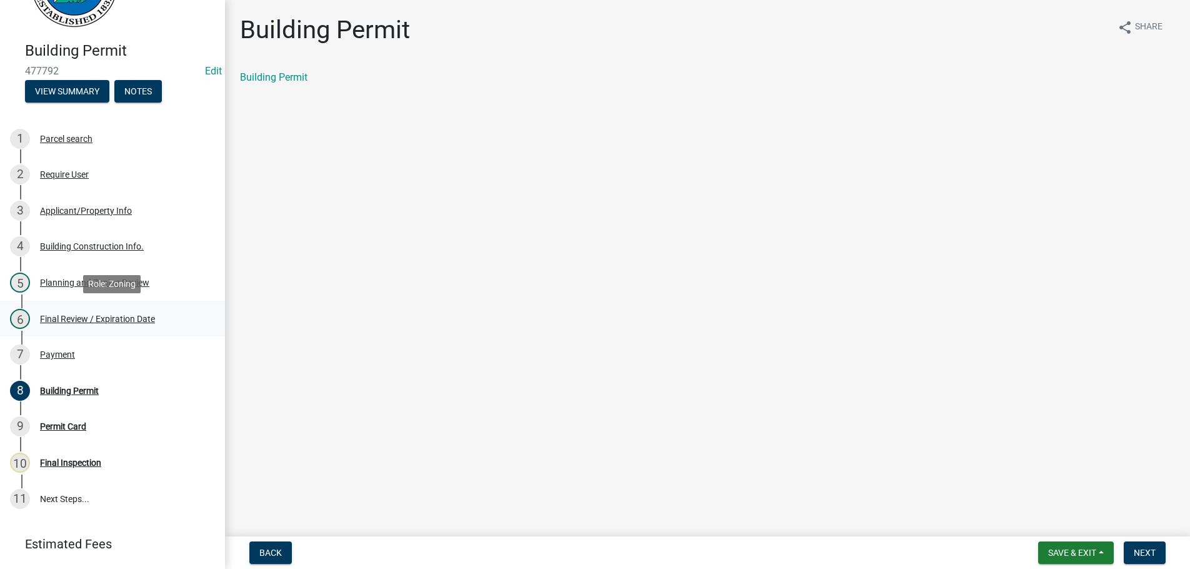
click at [96, 316] on div "Final Review / Expiration Date" at bounding box center [97, 318] width 115 height 9
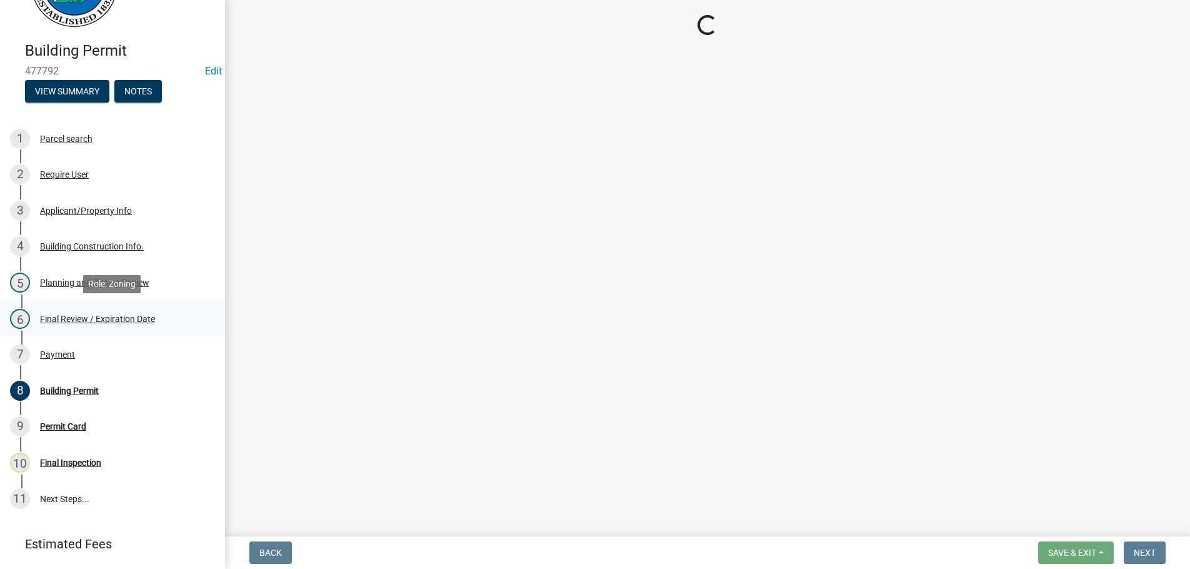
select select "b44f7338-8171-40f4-83dd-b8ba3065c966"
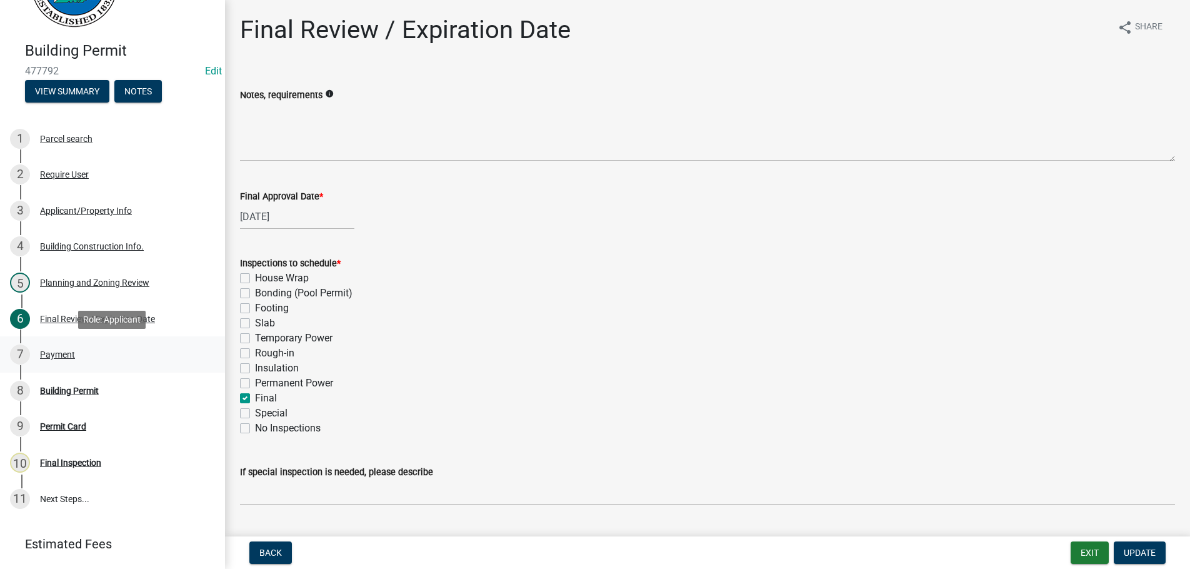
click at [47, 354] on div "Payment" at bounding box center [57, 354] width 35 height 9
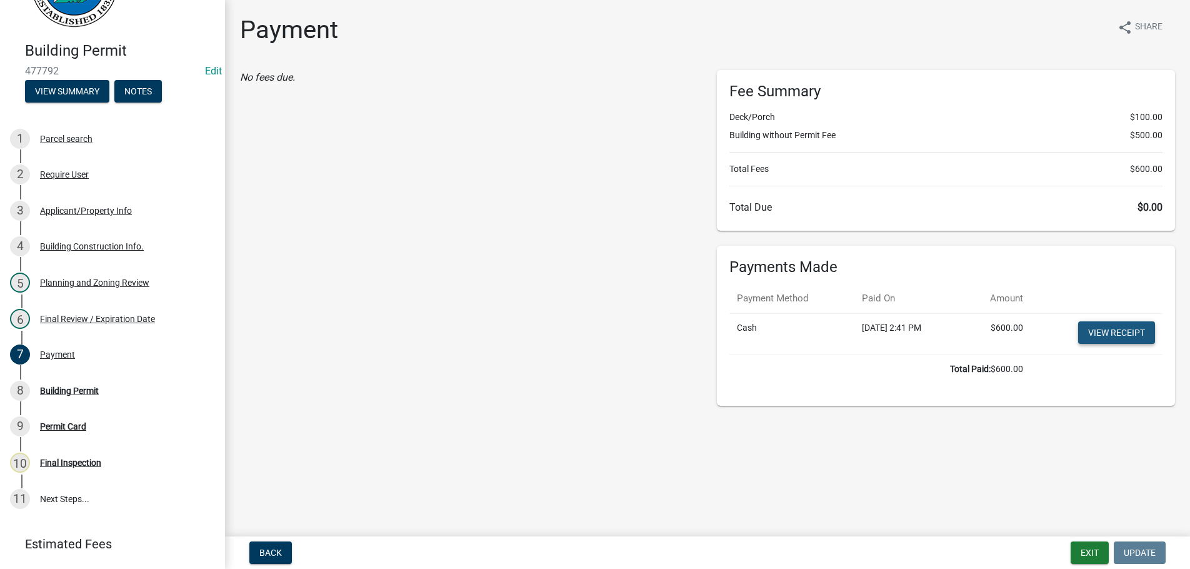
click at [1108, 336] on link "View receipt" at bounding box center [1116, 332] width 77 height 23
click at [69, 388] on div "Building Permit" at bounding box center [69, 390] width 59 height 9
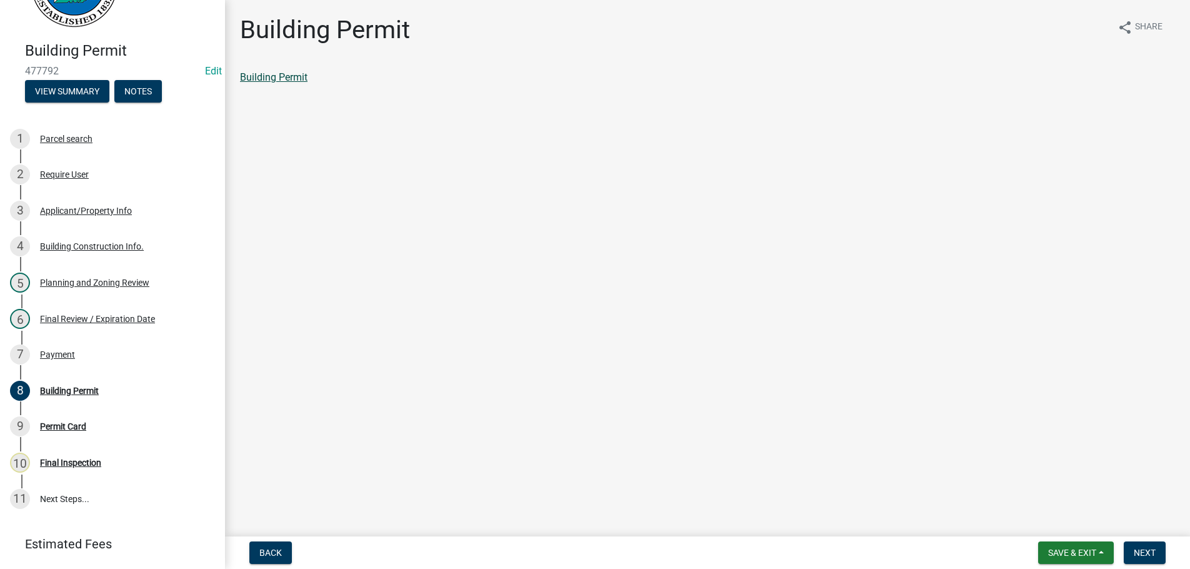
click at [271, 78] on link "Building Permit" at bounding box center [274, 77] width 68 height 12
click at [1148, 551] on span "Next" at bounding box center [1145, 553] width 22 height 10
click at [263, 78] on link "Permit Card" at bounding box center [266, 77] width 52 height 12
click at [1148, 549] on span "Next" at bounding box center [1145, 553] width 22 height 10
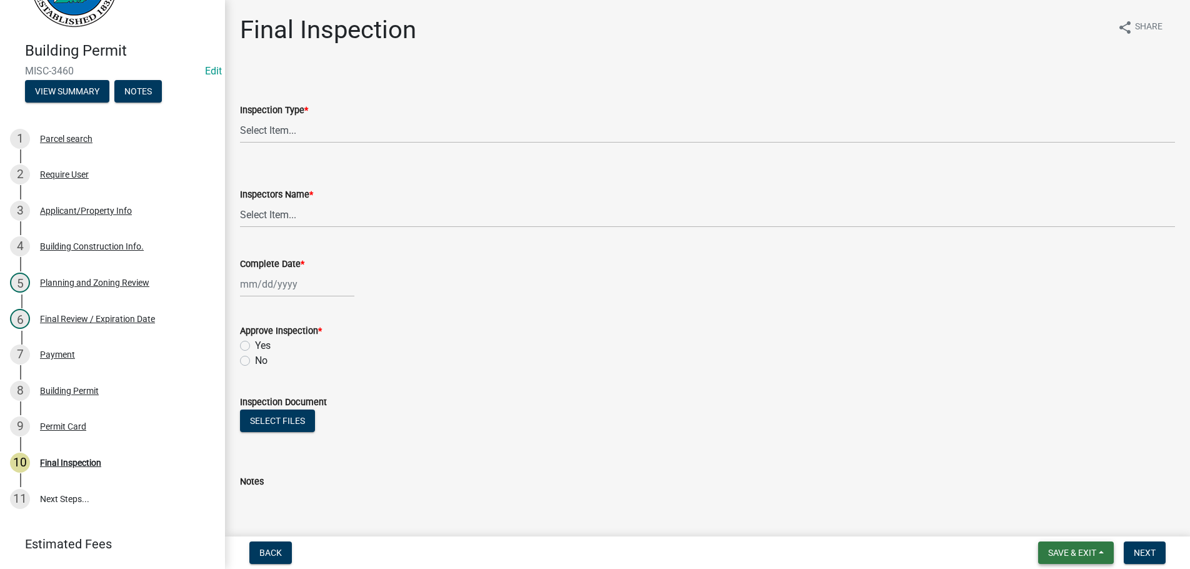
click at [1066, 553] on span "Save & Exit" at bounding box center [1072, 553] width 48 height 10
click at [1066, 520] on button "Save & Exit" at bounding box center [1064, 520] width 100 height 30
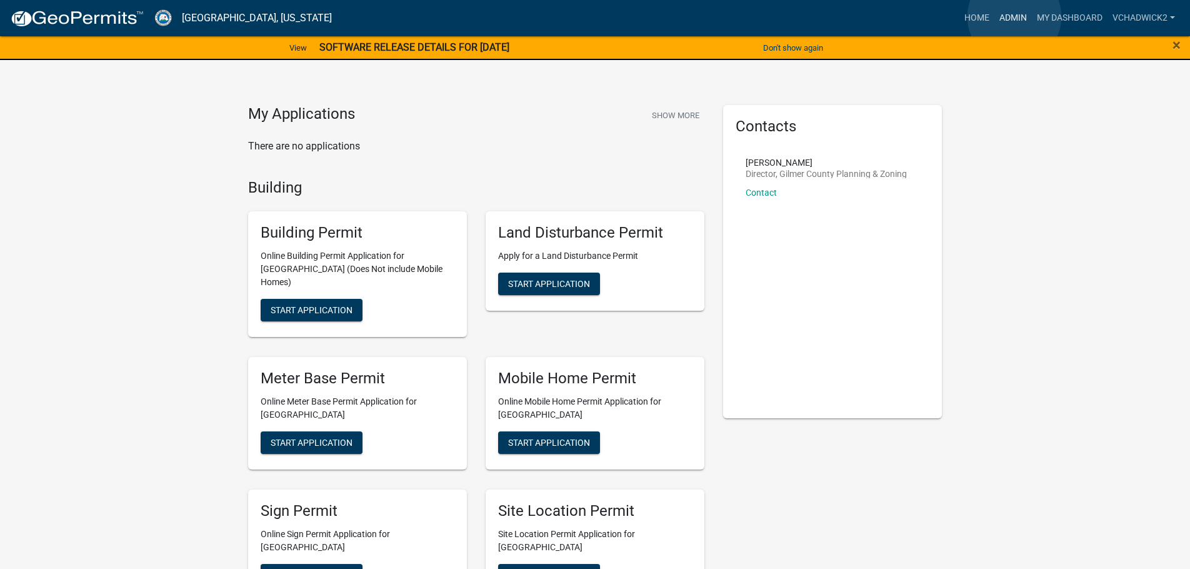
click at [1015, 17] on link "Admin" at bounding box center [1014, 18] width 38 height 24
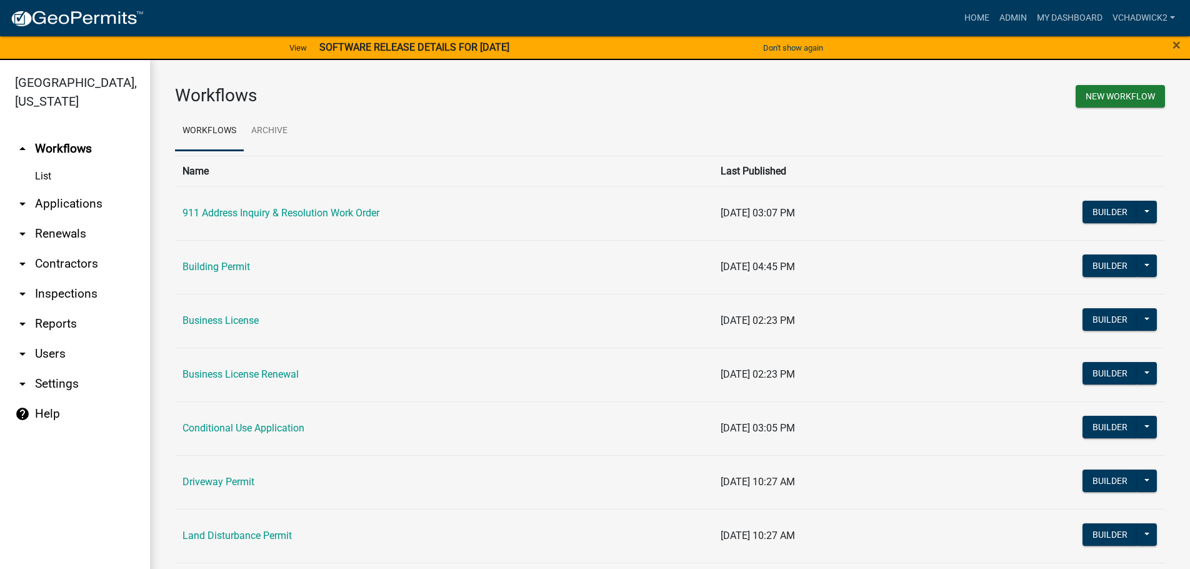
click at [58, 200] on link "arrow_drop_down Applications" at bounding box center [75, 204] width 150 height 30
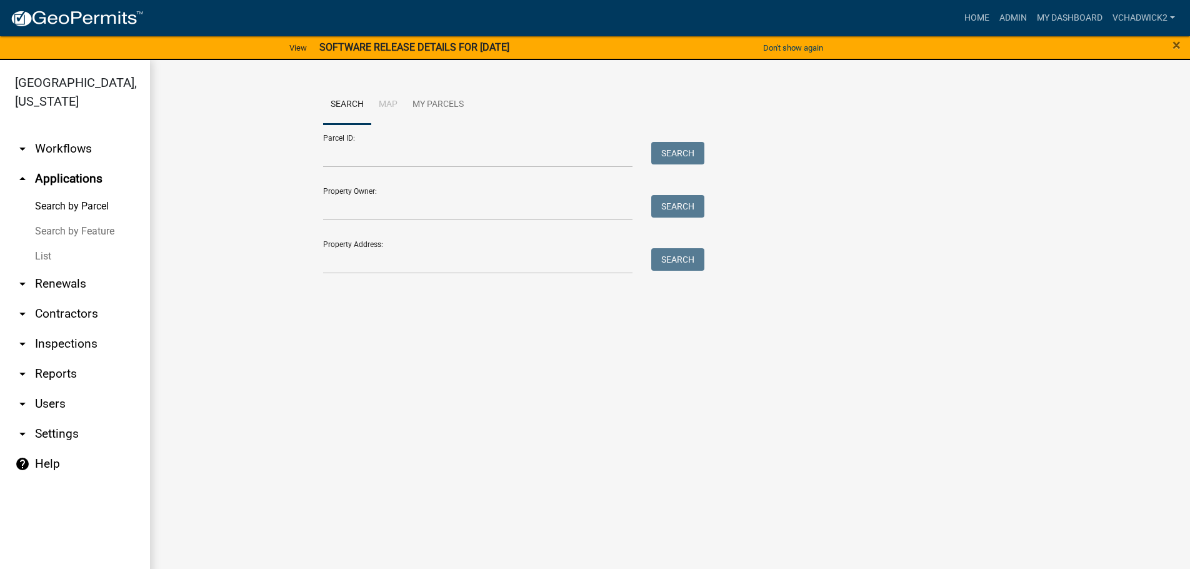
click at [38, 254] on link "List" at bounding box center [75, 256] width 150 height 25
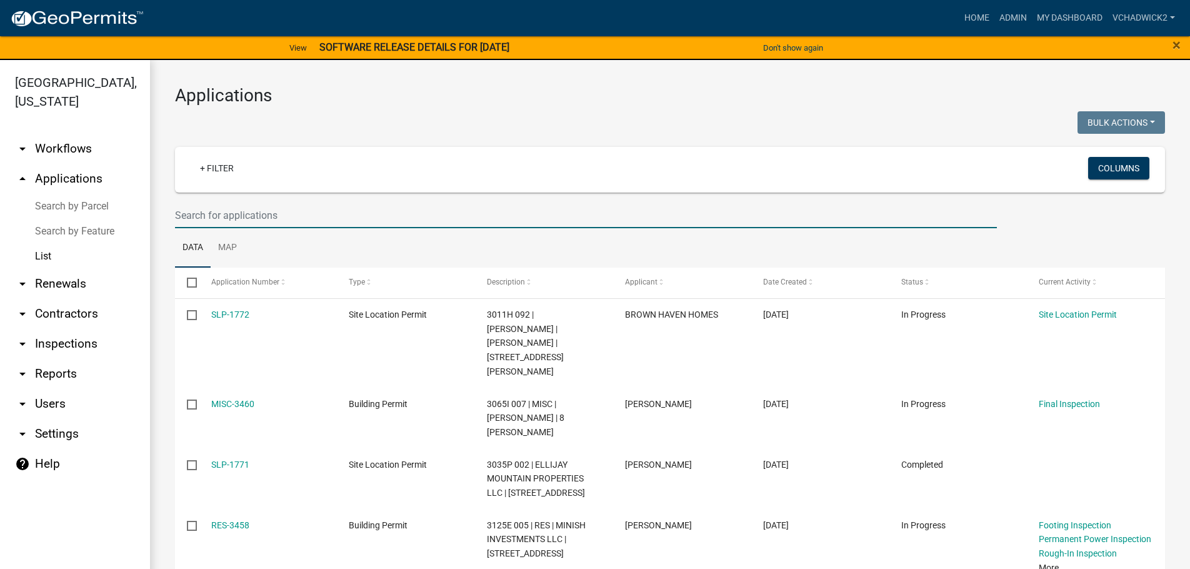
click at [223, 212] on input "text" at bounding box center [586, 216] width 822 height 26
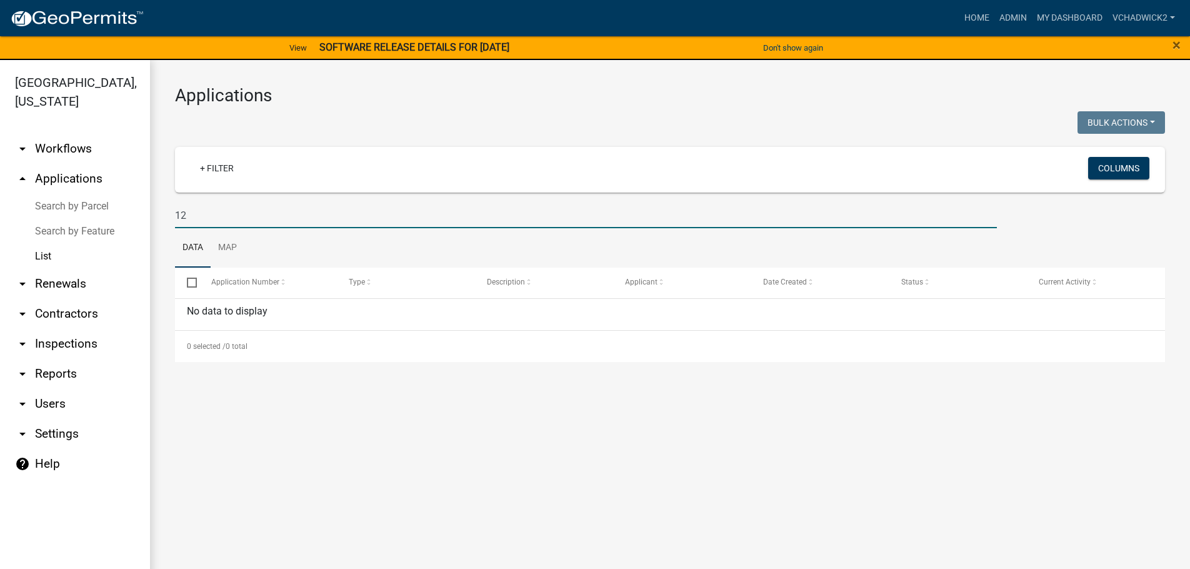
type input "1"
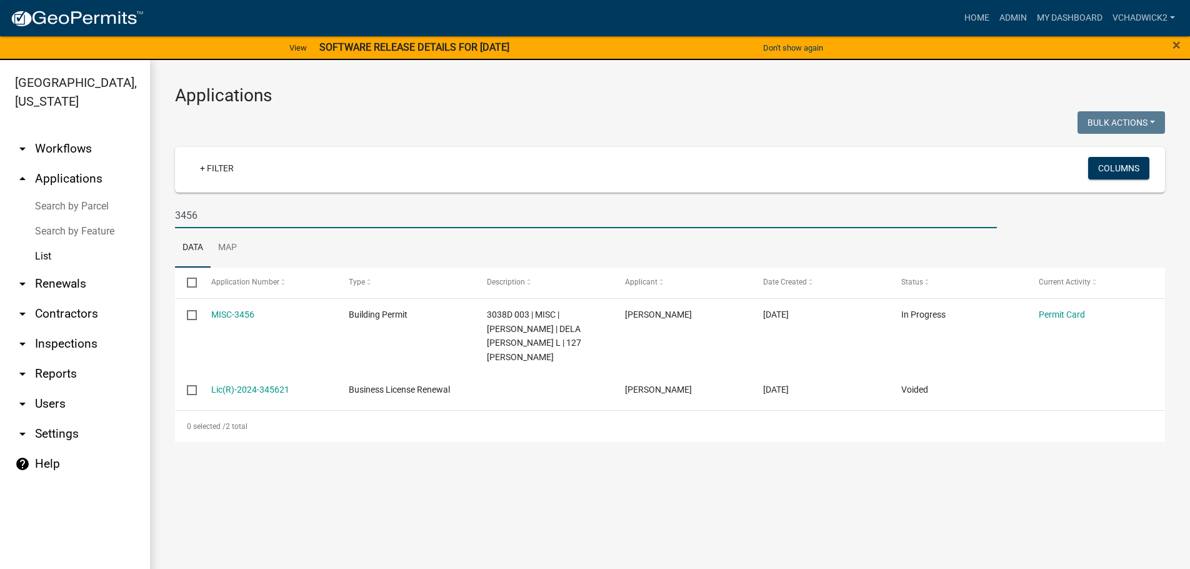
click at [224, 214] on input "3456" at bounding box center [586, 216] width 822 height 26
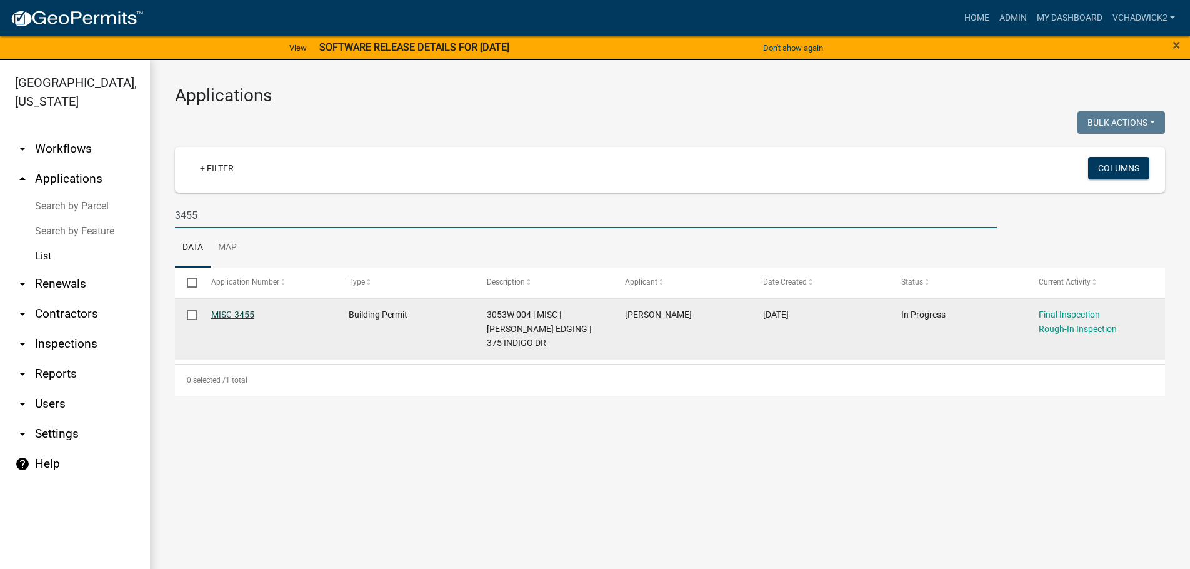
type input "3455"
click at [229, 316] on link "MISC-3455" at bounding box center [232, 314] width 43 height 10
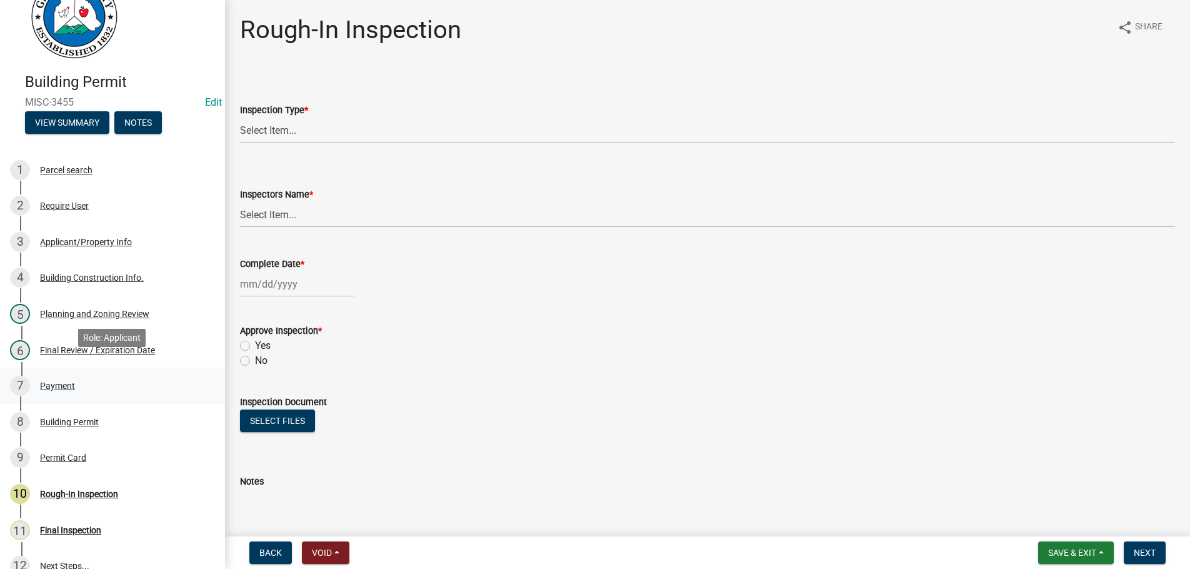
scroll to position [64, 0]
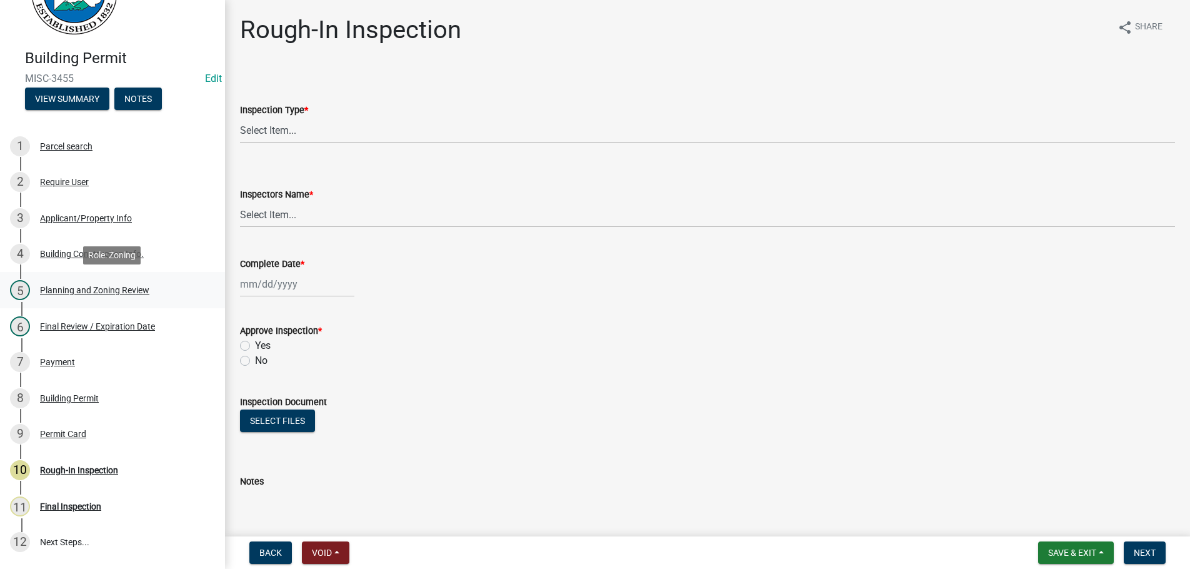
click at [64, 283] on div "5 Planning and Zoning Review" at bounding box center [107, 290] width 195 height 20
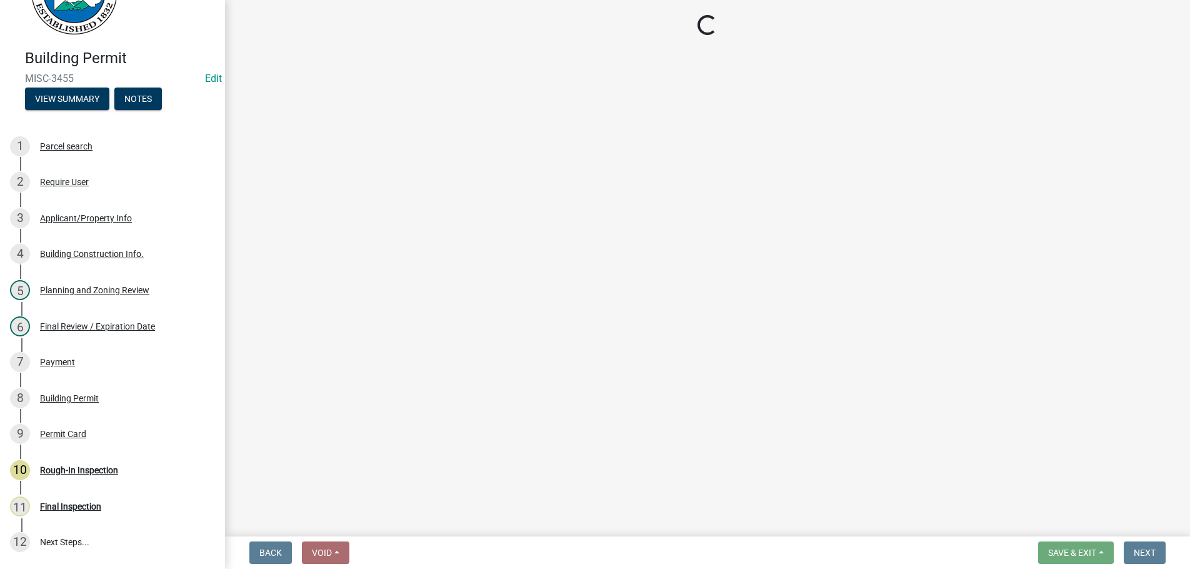
select select "d8142ddf-27f7-42b0-ba1e-04fee764576f"
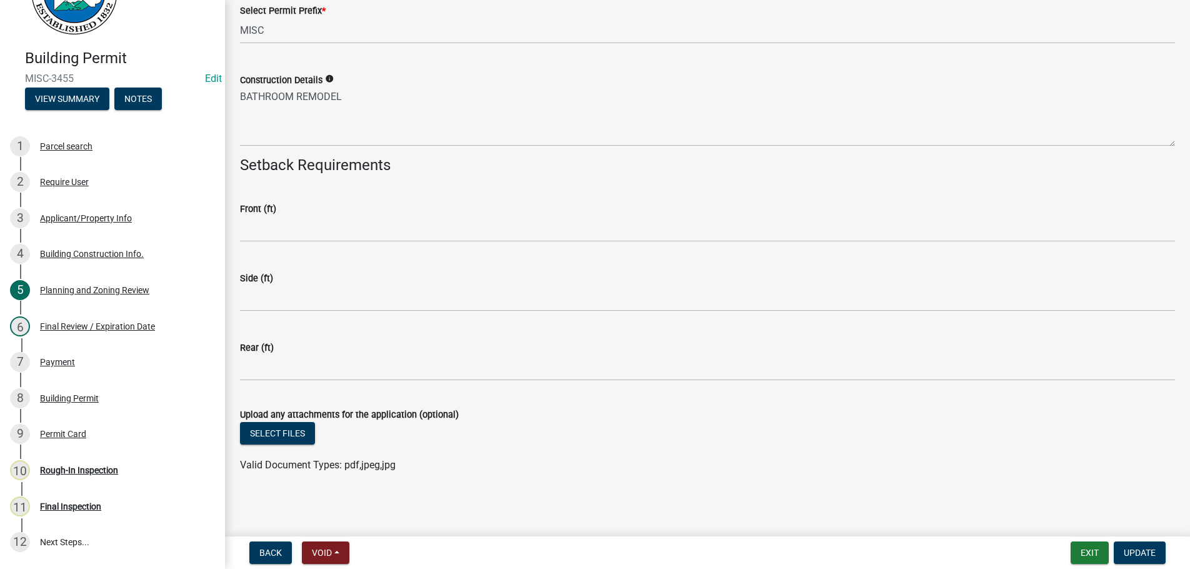
scroll to position [2079, 0]
click at [284, 434] on button "Select files" at bounding box center [277, 432] width 75 height 23
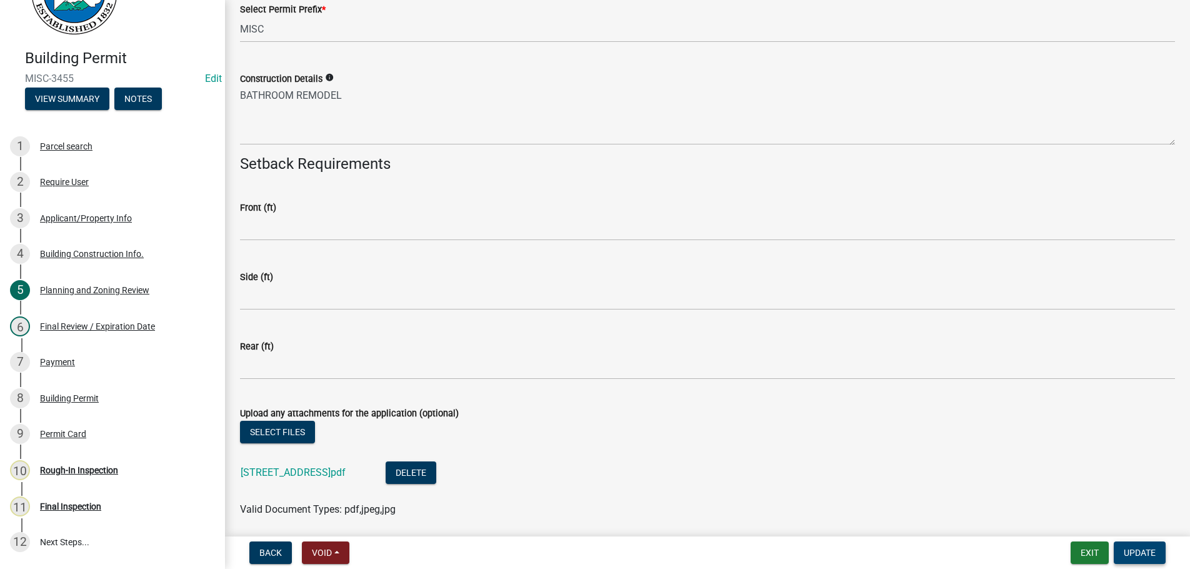
click at [1140, 549] on span "Update" at bounding box center [1140, 553] width 32 height 10
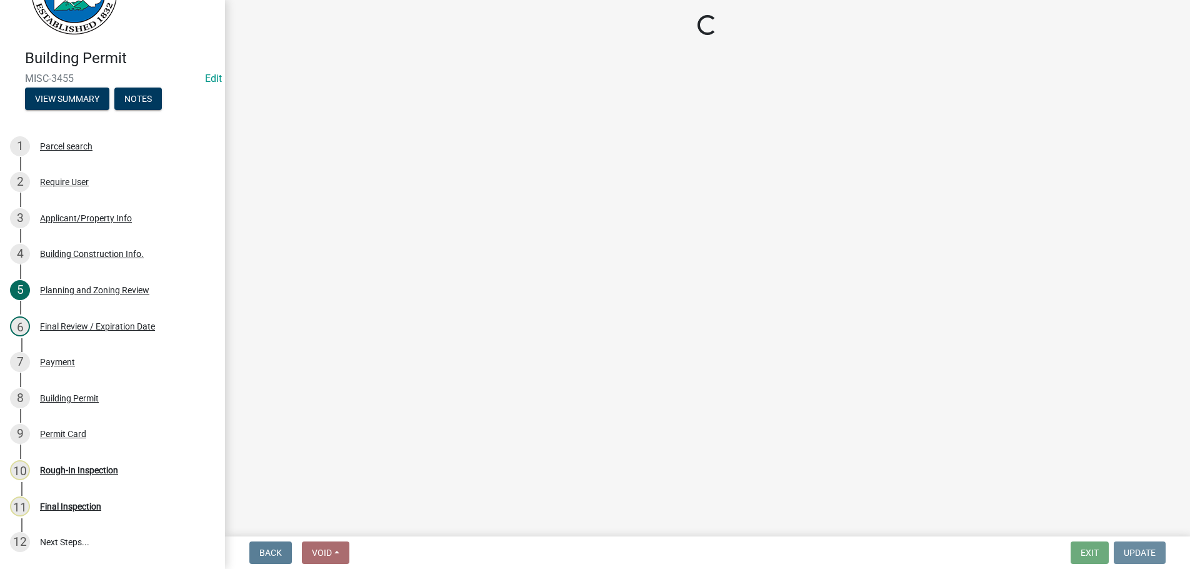
scroll to position [0, 0]
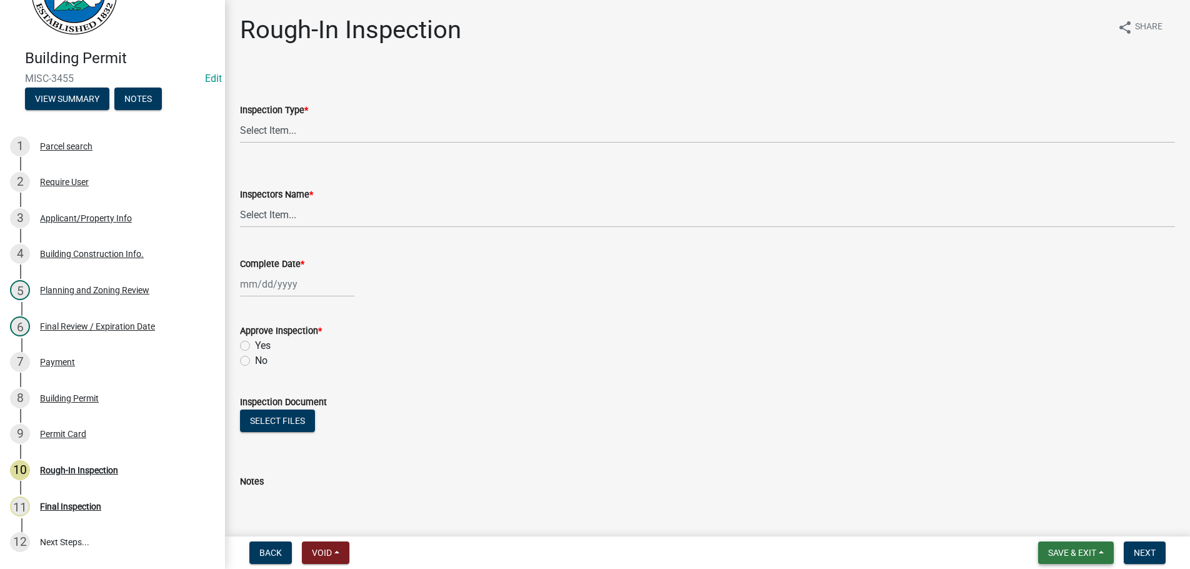
click at [1057, 545] on button "Save & Exit" at bounding box center [1076, 552] width 76 height 23
click at [1058, 516] on button "Save & Exit" at bounding box center [1064, 520] width 100 height 30
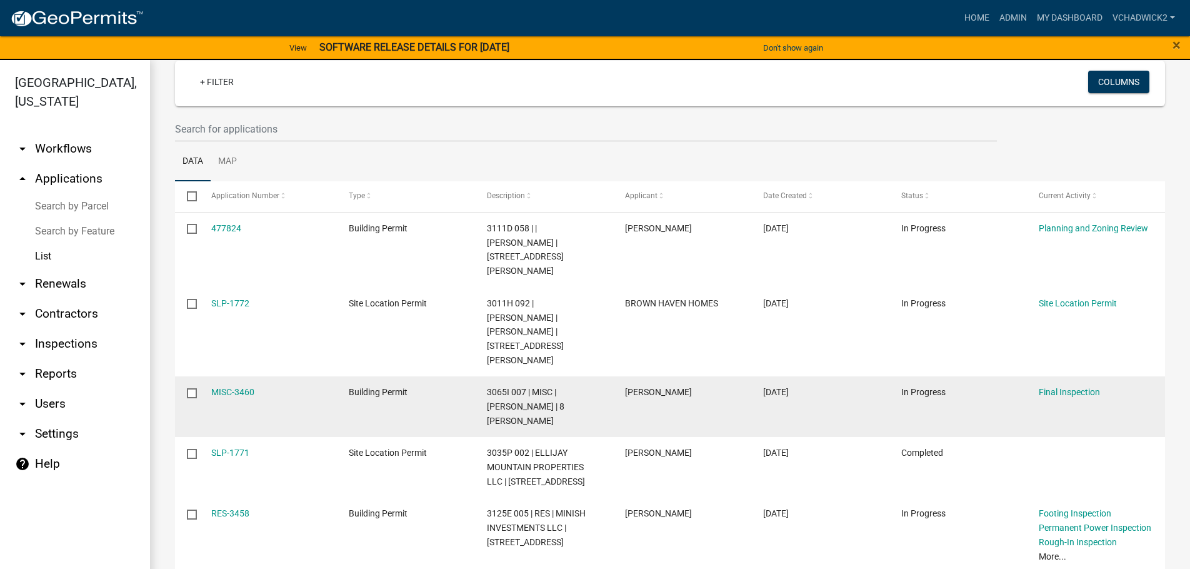
scroll to position [143, 0]
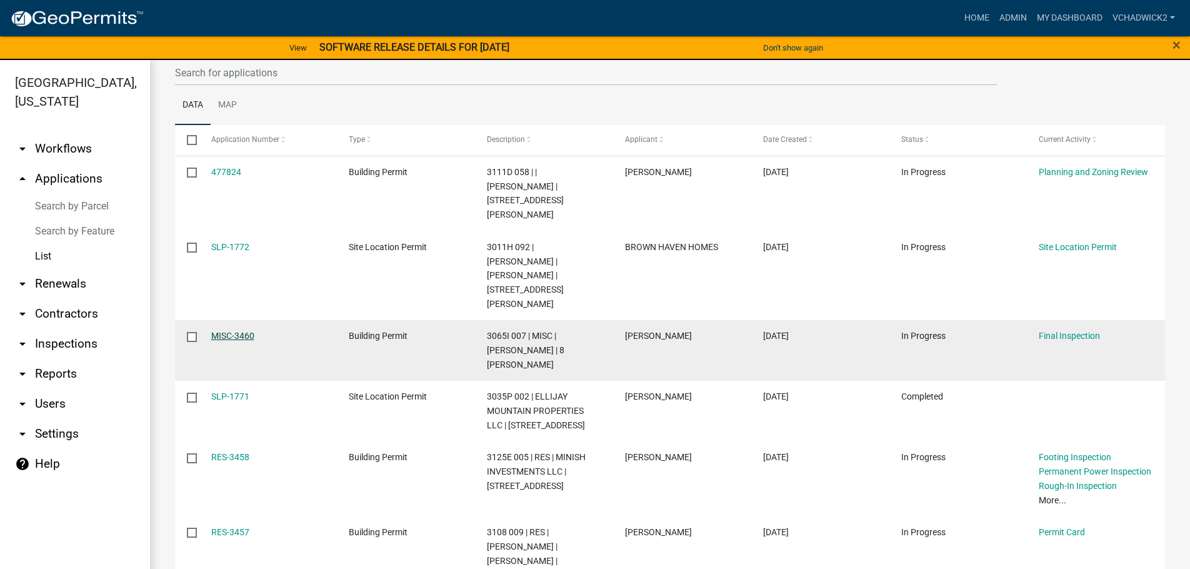
click at [223, 331] on link "MISC-3460" at bounding box center [232, 336] width 43 height 10
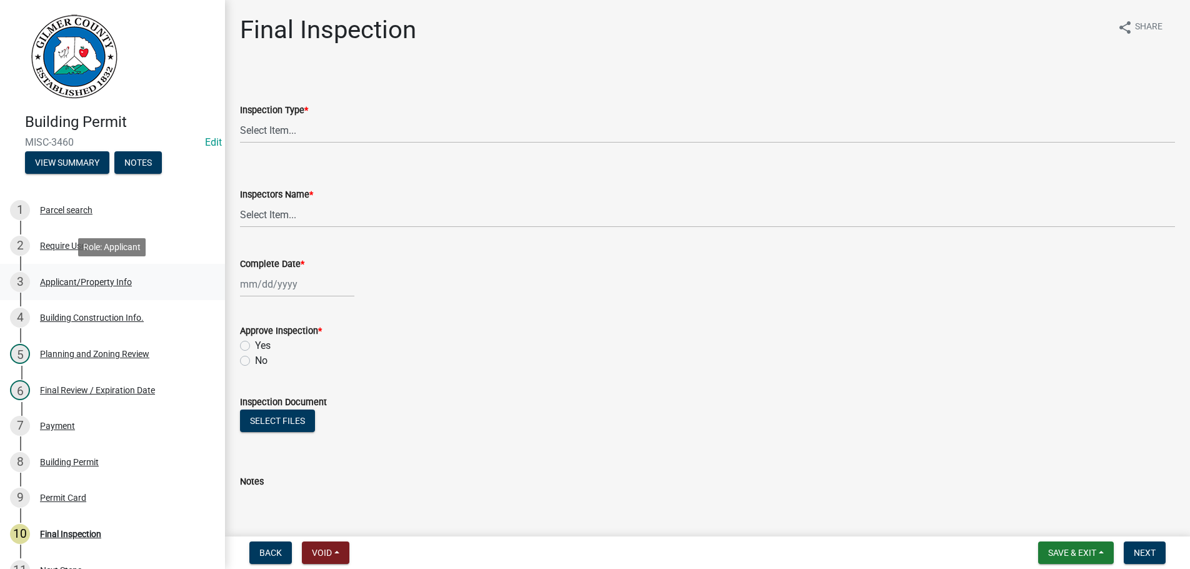
click at [71, 281] on div "Applicant/Property Info" at bounding box center [86, 282] width 92 height 9
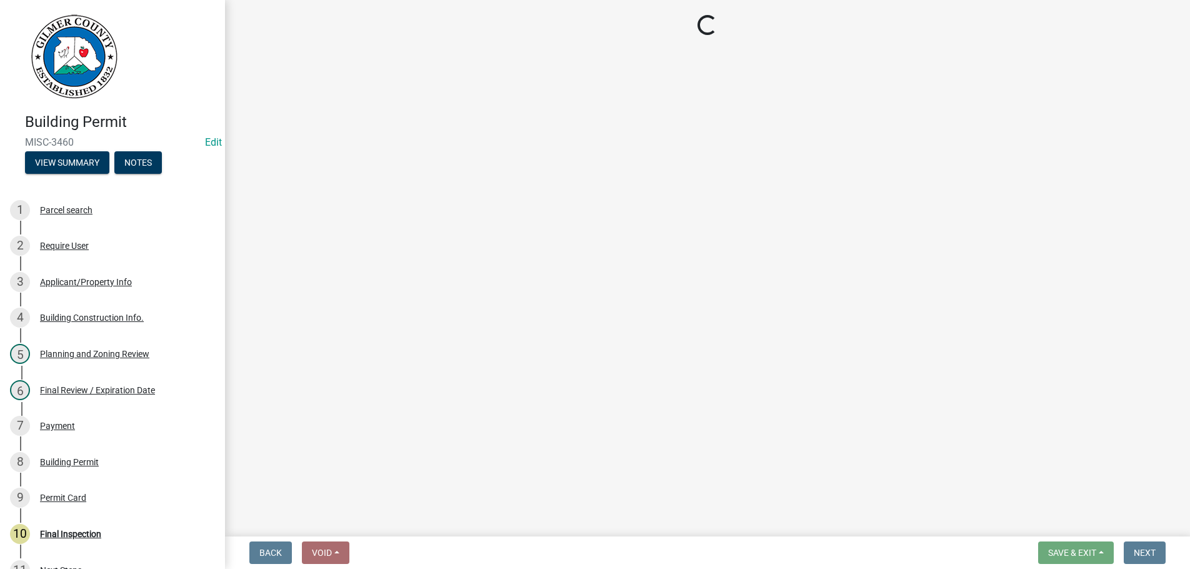
select select "92a37e23-3b7d-408e-b3c7-0afbe39b0942"
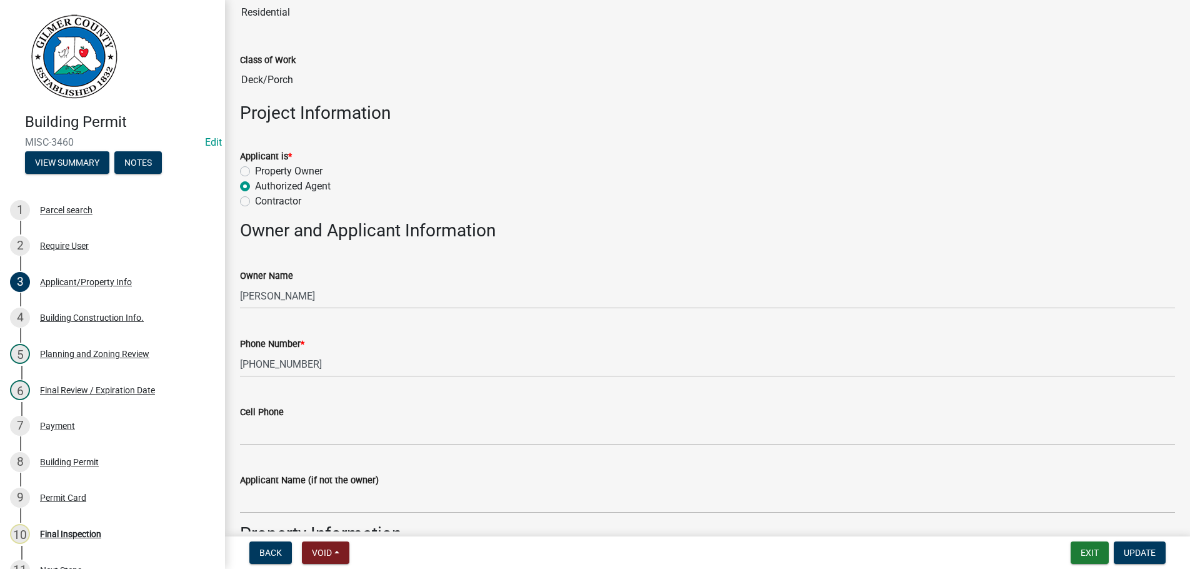
scroll to position [143, 0]
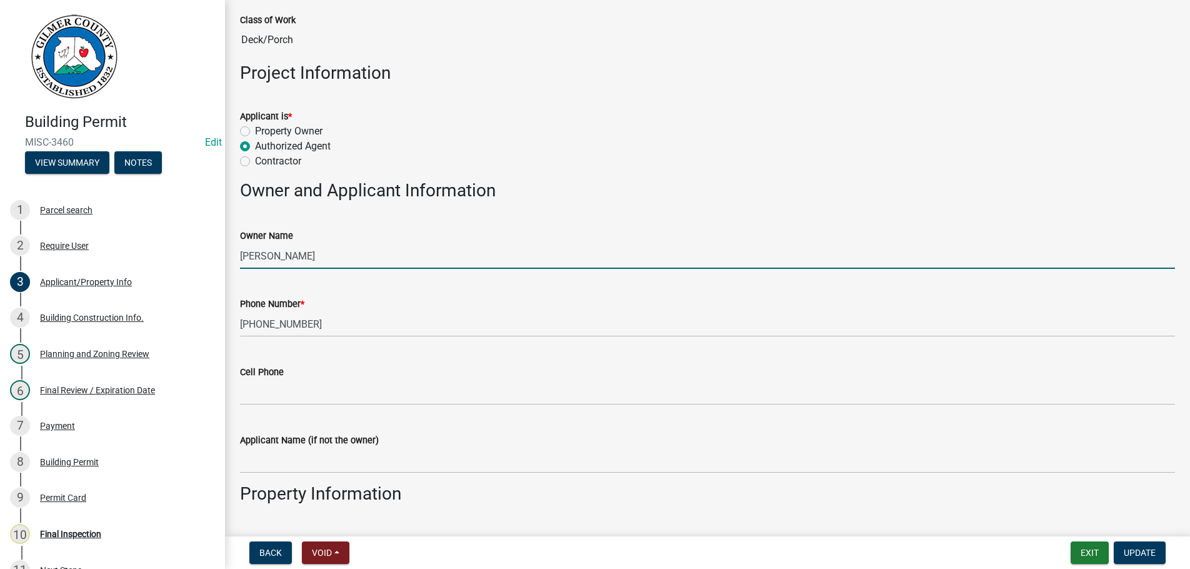
click at [293, 253] on input "[PERSON_NAME]" at bounding box center [707, 256] width 935 height 26
drag, startPoint x: 408, startPoint y: 251, endPoint x: 135, endPoint y: 246, distance: 273.2
click at [240, 246] on input "[PERSON_NAME]" at bounding box center [707, 256] width 935 height 26
type input "[PERSON_NAME]"
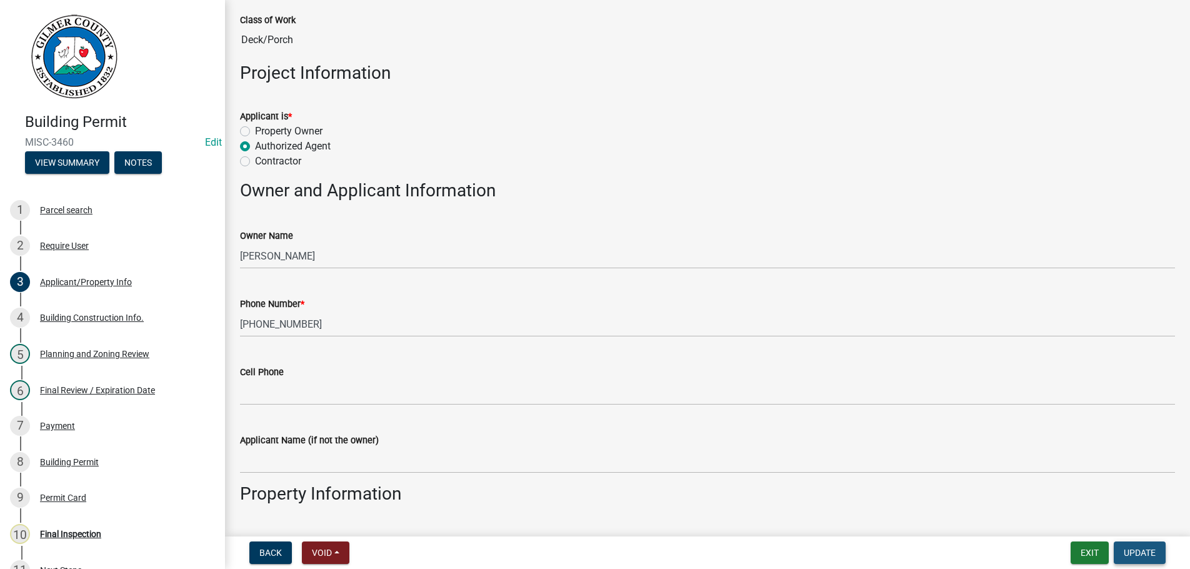
click at [1141, 548] on span "Update" at bounding box center [1140, 553] width 32 height 10
